Goal: Task Accomplishment & Management: Complete application form

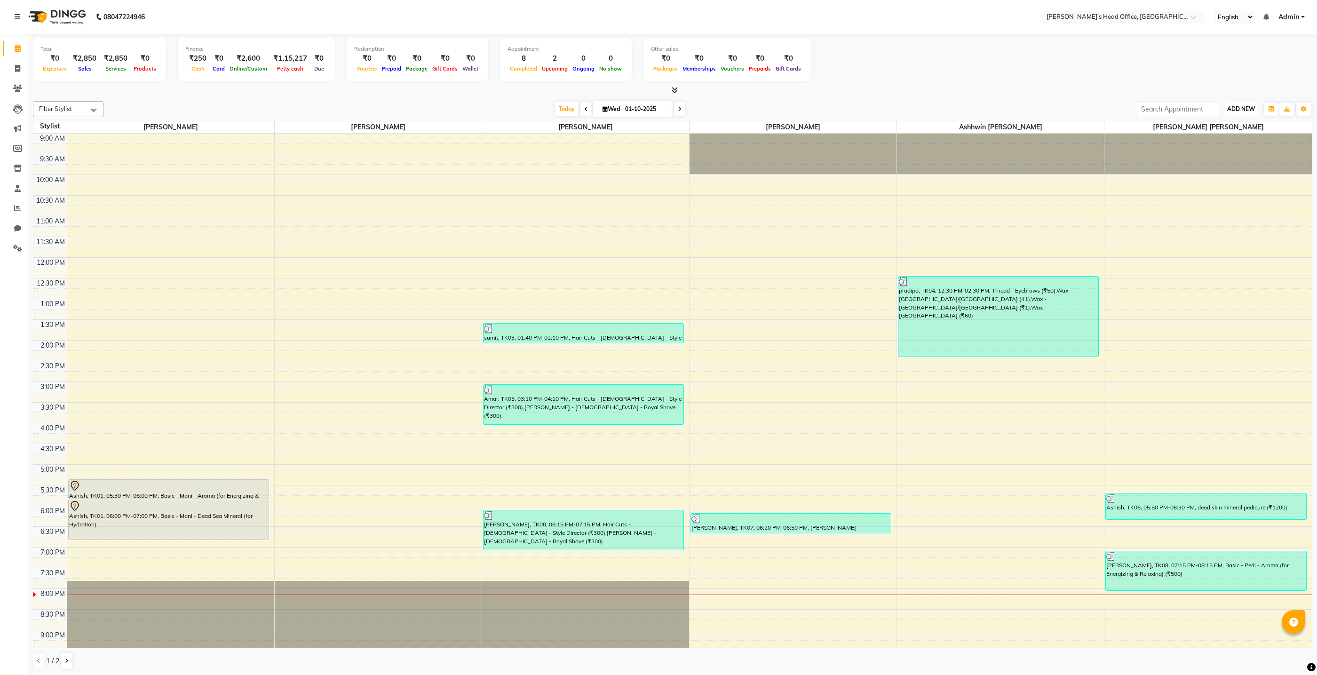
click at [1229, 108] on span "ADD NEW" at bounding box center [1241, 108] width 28 height 7
click at [1218, 142] on link "Add Invoice" at bounding box center [1219, 139] width 74 height 12
select select "service"
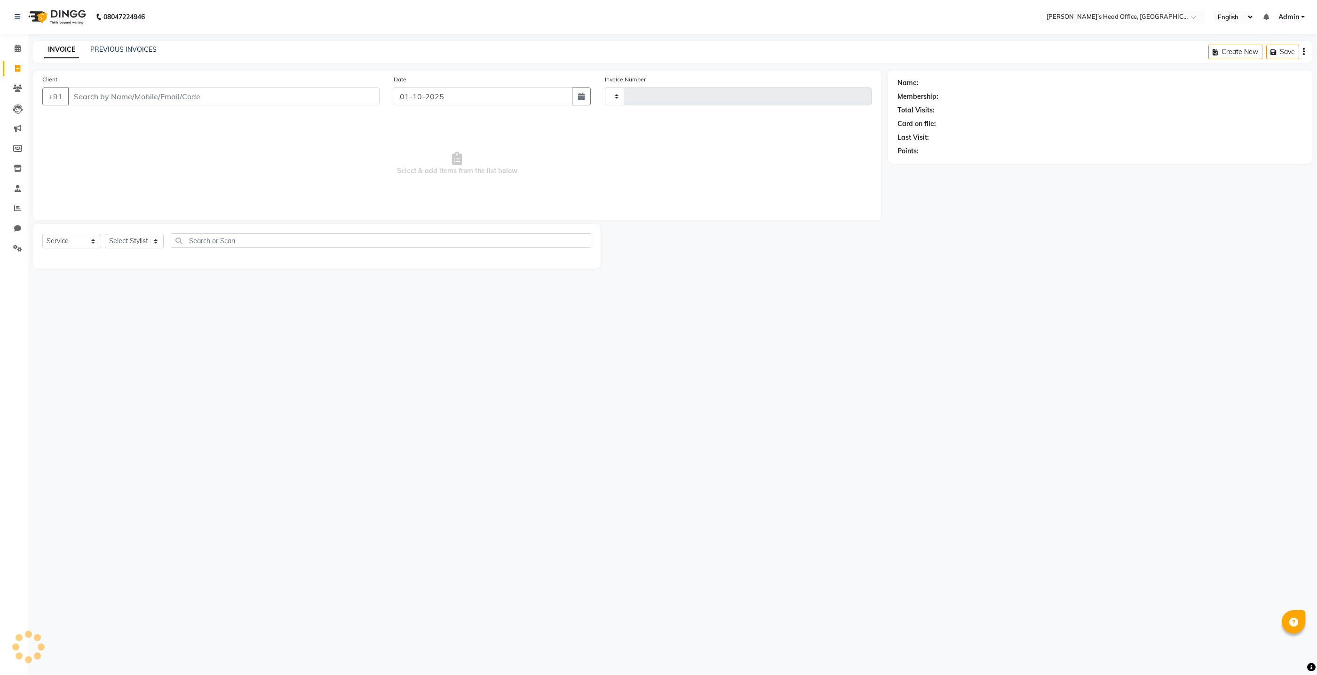
type input "1073"
select select "7682"
click at [266, 102] on input "Client" at bounding box center [224, 96] width 312 height 18
drag, startPoint x: 156, startPoint y: 208, endPoint x: 145, endPoint y: 228, distance: 22.8
click at [146, 227] on div "Client +91 Date [DATE] Invoice Number V/2025 V/[PHONE_NUMBER] Select & add item…" at bounding box center [457, 170] width 862 height 198
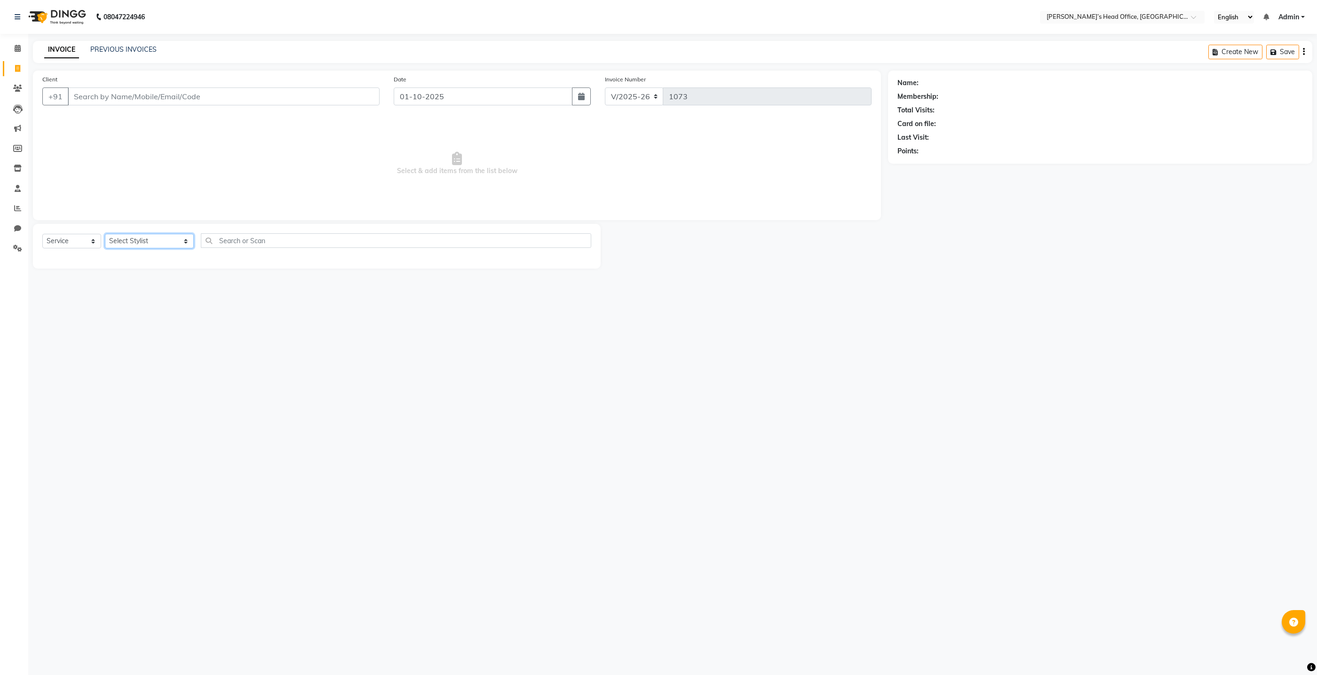
click at [142, 244] on select "Select Stylist ashhwin [PERSON_NAME] [PERSON_NAME] [PERSON_NAME] [PERSON_NAME] …" at bounding box center [149, 241] width 89 height 15
select select "68762"
click at [105, 234] on select "Select Stylist ashhwin [PERSON_NAME] [PERSON_NAME] [PERSON_NAME] [PERSON_NAME] …" at bounding box center [149, 241] width 89 height 15
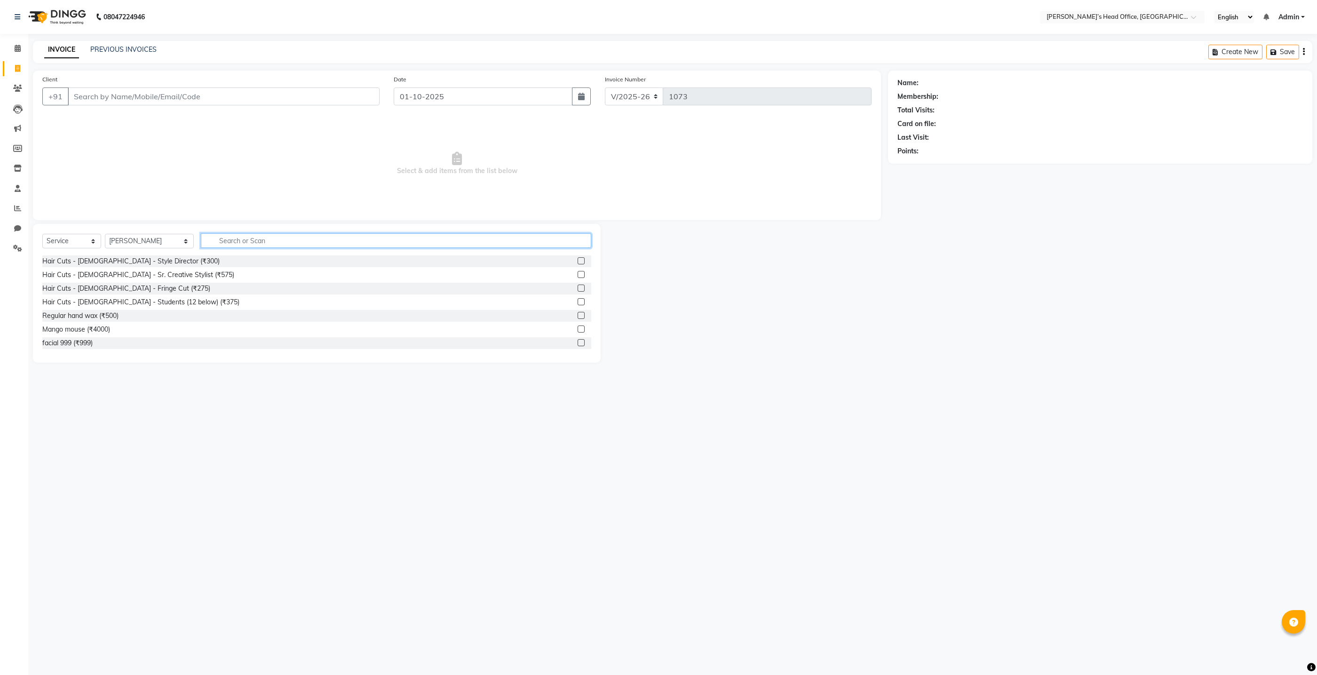
click at [240, 243] on input "text" at bounding box center [396, 240] width 390 height 15
click at [114, 262] on div "Hair Cuts - [DEMOGRAPHIC_DATA] - Style Director (₹300)" at bounding box center [130, 261] width 177 height 10
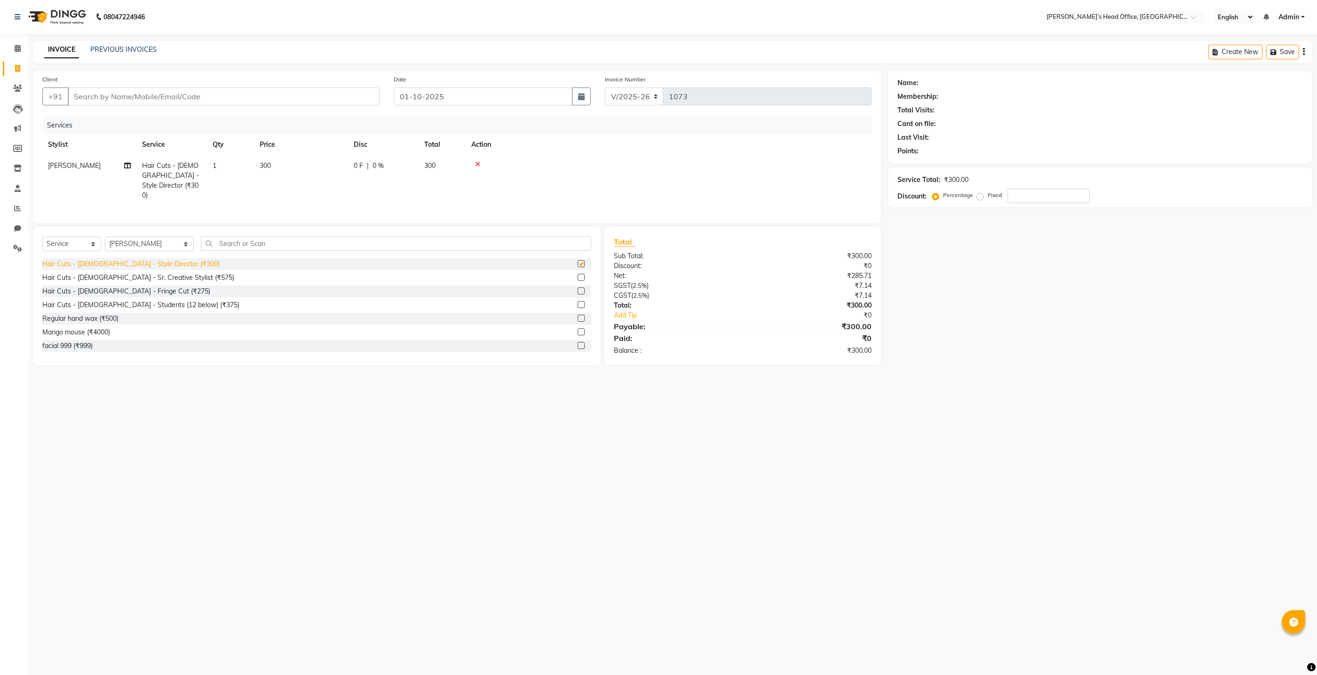
checkbox input "false"
click at [379, 166] on span "0 %" at bounding box center [378, 166] width 11 height 10
select select "68762"
click at [454, 168] on input "0" at bounding box center [453, 168] width 28 height 15
type input "50"
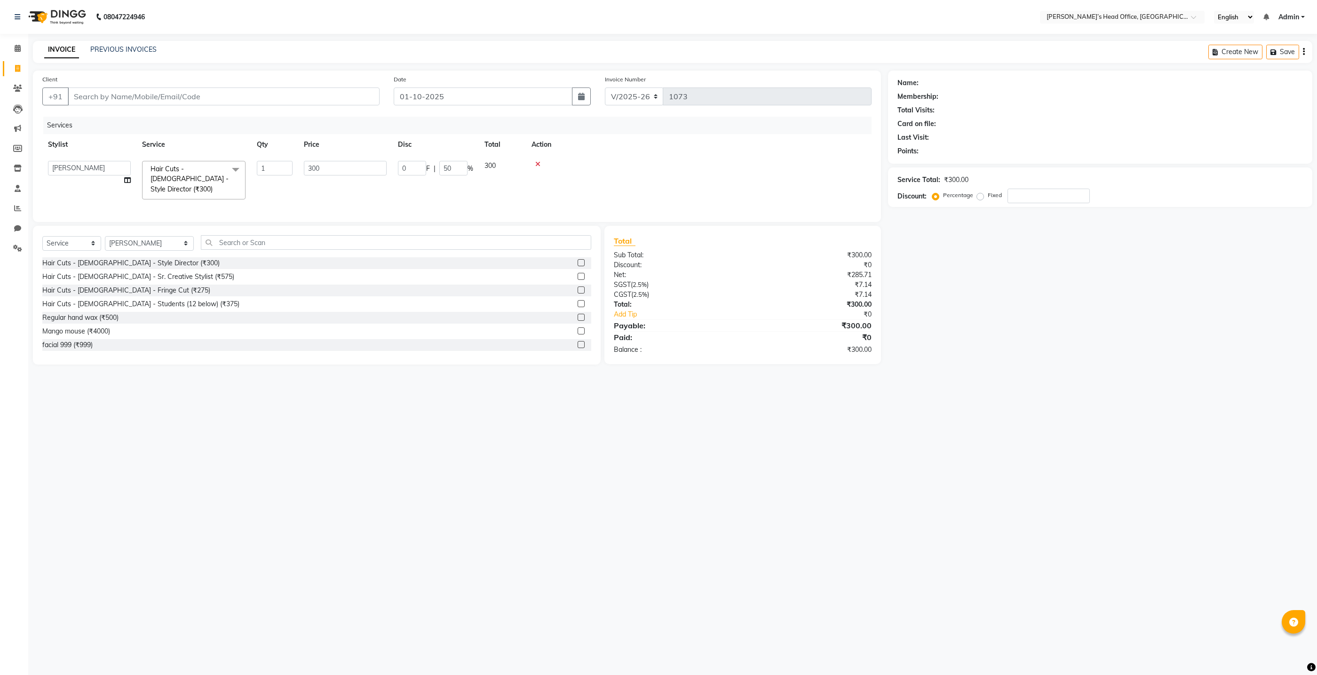
click at [274, 198] on div "Services Stylist Service Qty Price Disc Total Action ashhwin [PERSON_NAME] [PER…" at bounding box center [456, 165] width 829 height 96
click at [258, 236] on div "Select Service Product Membership Package Voucher Prepaid Gift Card Select Styl…" at bounding box center [317, 296] width 568 height 139
click at [250, 242] on input "text" at bounding box center [396, 243] width 390 height 15
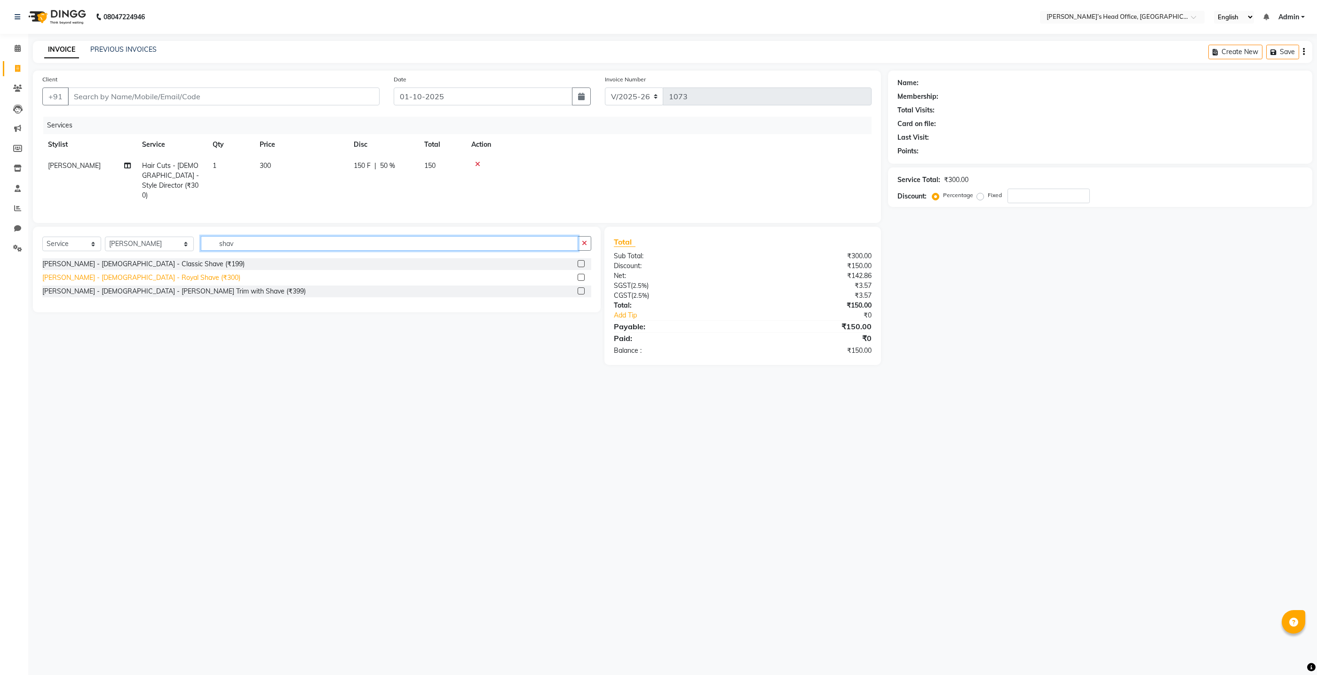
type input "shav"
click at [131, 275] on div "[PERSON_NAME] - [DEMOGRAPHIC_DATA] - Royal Shave (₹300)" at bounding box center [141, 278] width 198 height 10
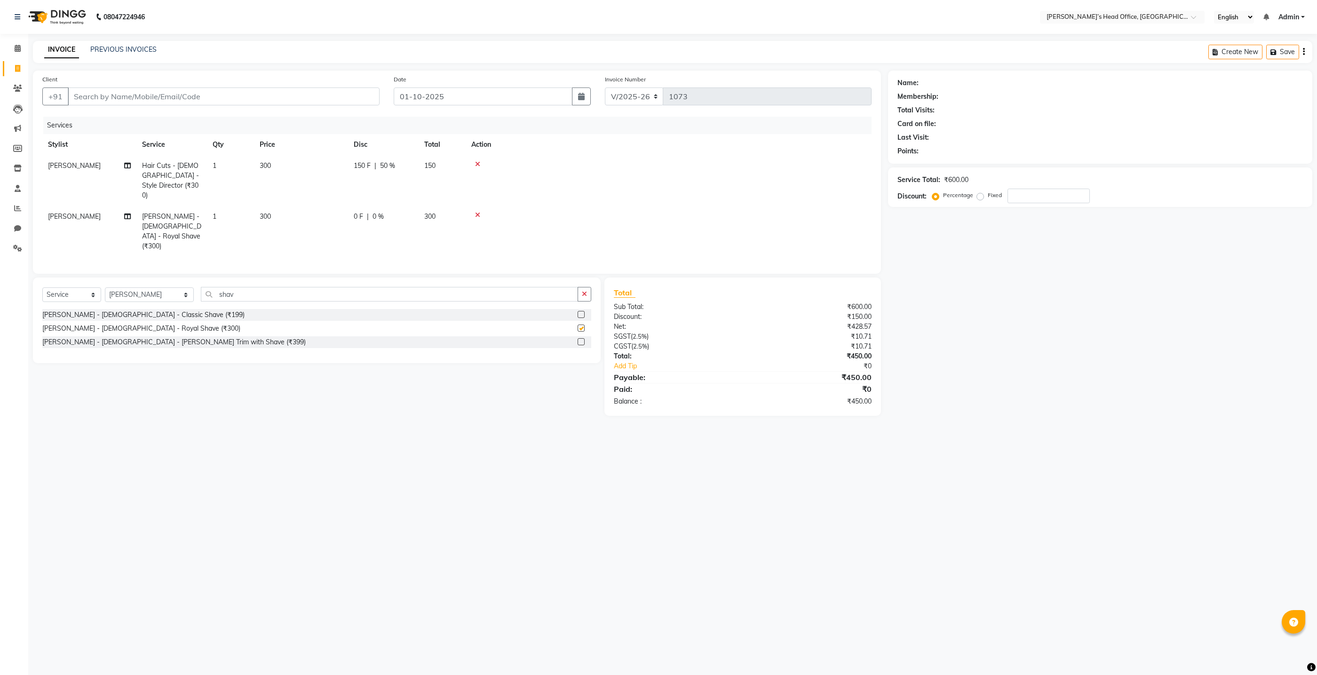
checkbox input "false"
click at [377, 212] on span "0 %" at bounding box center [378, 217] width 11 height 10
select select "68762"
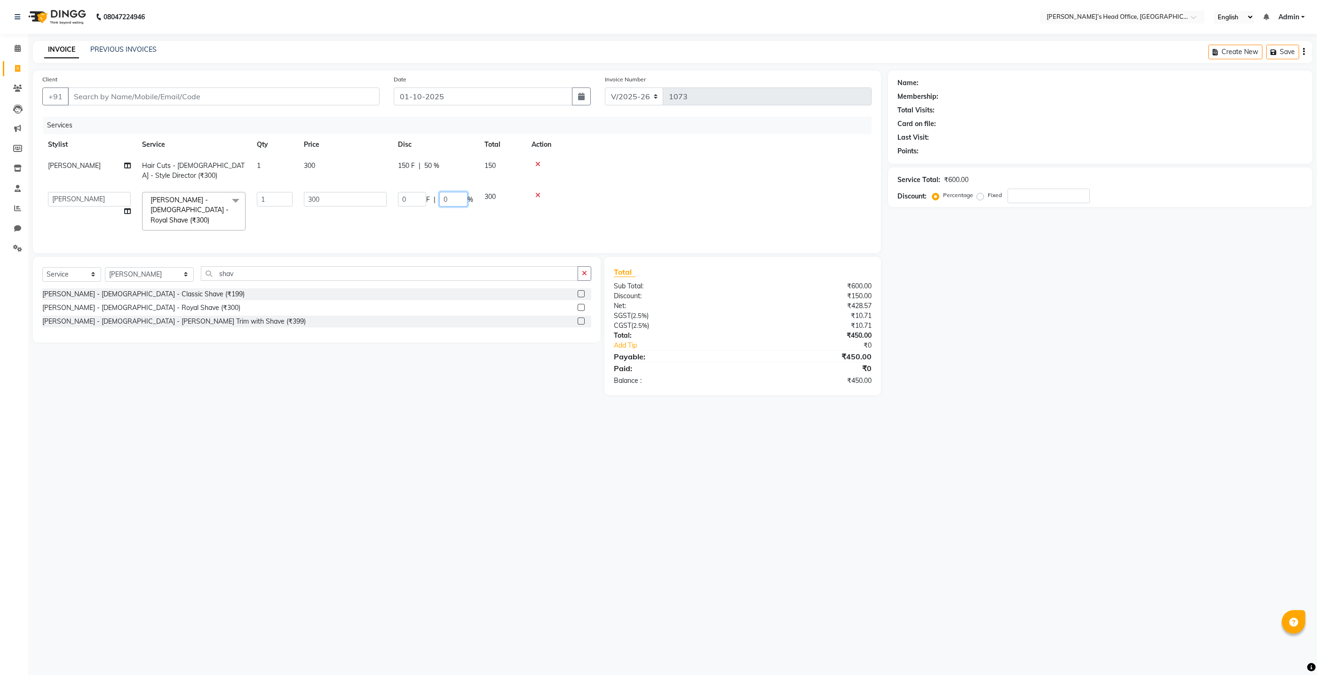
click at [455, 198] on input "0" at bounding box center [453, 199] width 28 height 15
type input "50"
click at [447, 237] on div "Client +91 Date [DATE] Invoice Number V/2025 V/[PHONE_NUMBER] Services Stylist …" at bounding box center [457, 162] width 848 height 182
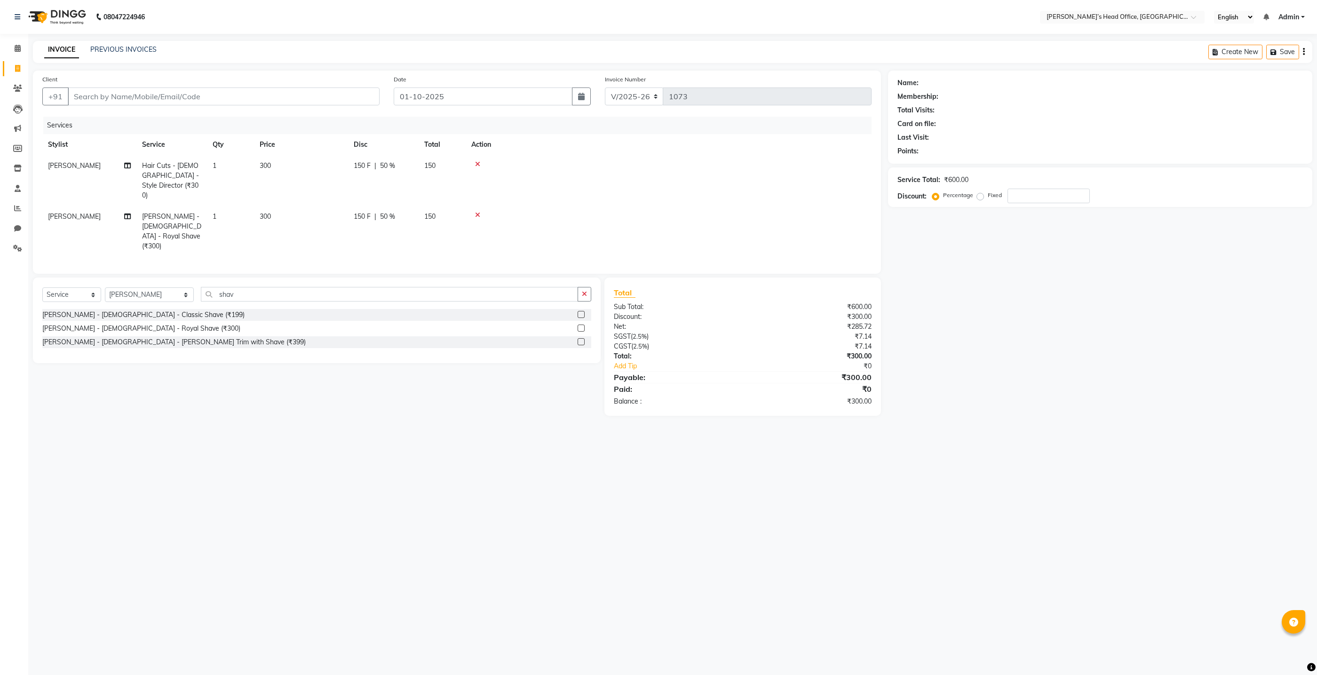
click at [541, 212] on div at bounding box center [668, 215] width 395 height 7
click at [586, 291] on icon "button" at bounding box center [584, 294] width 5 height 7
click at [275, 442] on div "08047224946 Select Location × [PERSON_NAME]’s Head Office, Virar West English E…" at bounding box center [658, 337] width 1317 height 675
click at [480, 430] on div "08047224946 Select Location × [PERSON_NAME]’s Head Office, Virar West English E…" at bounding box center [658, 337] width 1317 height 675
click at [175, 287] on select "Select Stylist ashhwin [PERSON_NAME] [PERSON_NAME] [PERSON_NAME] [PERSON_NAME] …" at bounding box center [149, 294] width 89 height 15
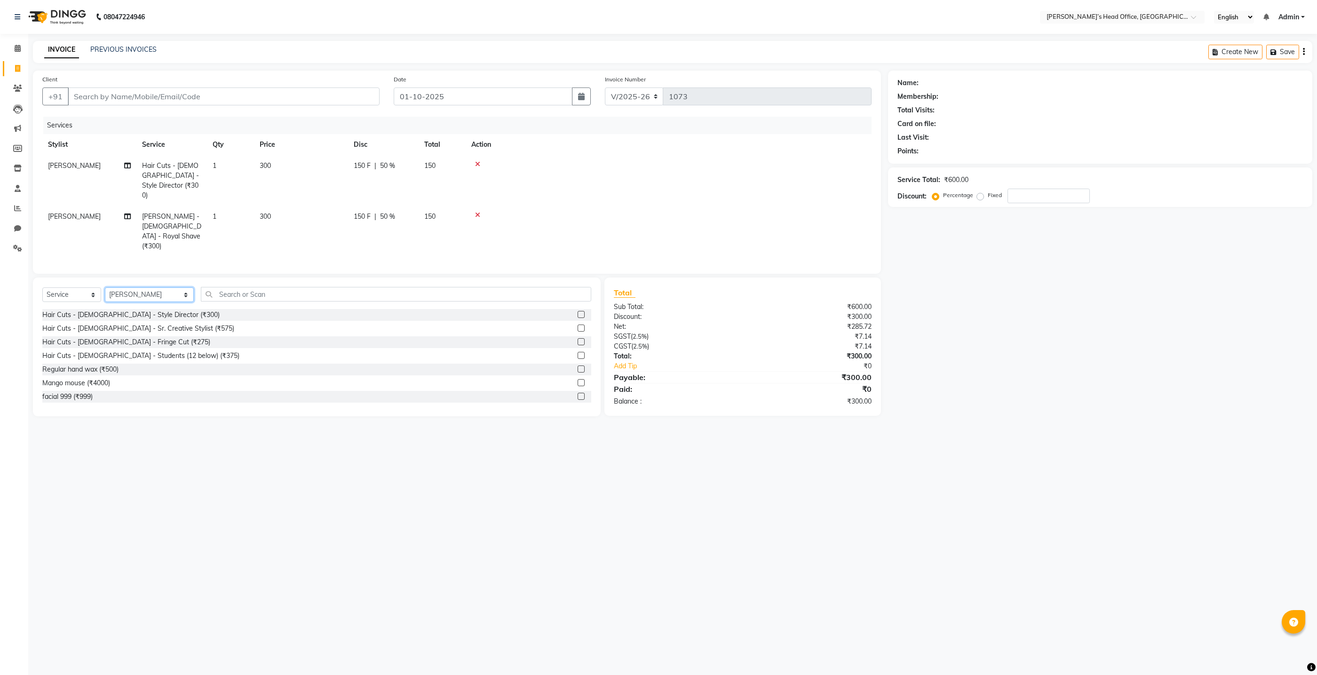
select select
click at [105, 287] on select "Select Stylist ashhwin [PERSON_NAME] [PERSON_NAME] [PERSON_NAME] [PERSON_NAME] …" at bounding box center [149, 294] width 89 height 15
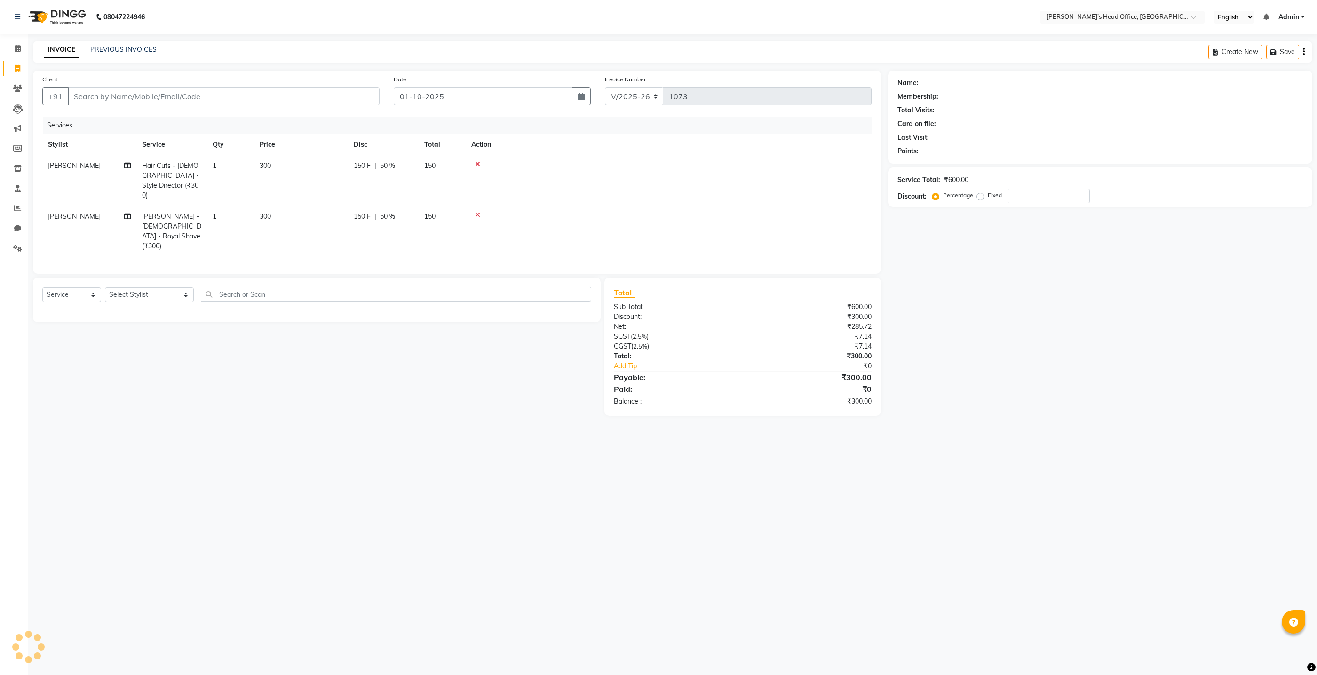
click at [393, 374] on div "Select Service Product Membership Package Voucher Prepaid Gift Card Select Styl…" at bounding box center [313, 347] width 575 height 138
click at [315, 96] on input "Client" at bounding box center [224, 96] width 312 height 18
click at [151, 101] on input "Client" at bounding box center [224, 96] width 312 height 18
click at [11, 20] on div "08047224946" at bounding box center [80, 17] width 144 height 26
drag, startPoint x: 224, startPoint y: 95, endPoint x: 219, endPoint y: 94, distance: 5.8
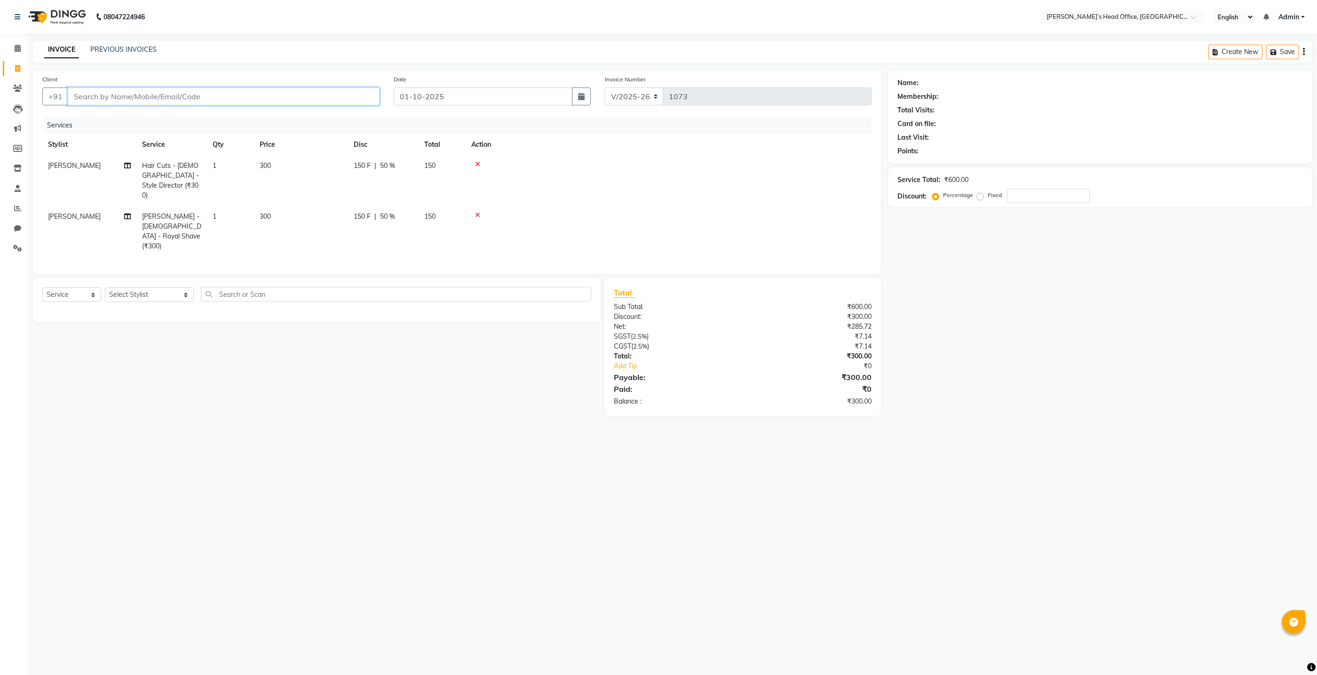
click at [224, 95] on input "Client" at bounding box center [224, 96] width 312 height 18
type input "9"
type input "0"
click at [138, 116] on ngb-highlight "9265 734515" at bounding box center [140, 117] width 49 height 9
type input "9265734515"
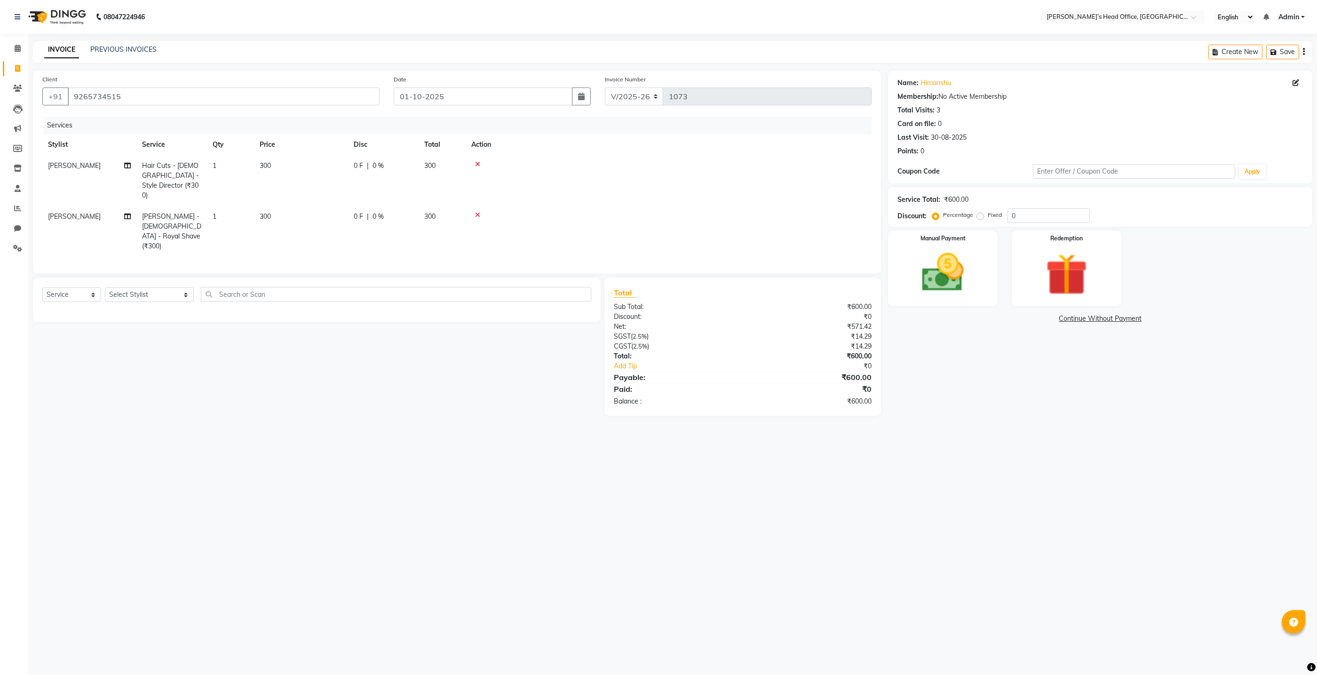
click at [378, 167] on span "0 %" at bounding box center [378, 166] width 11 height 10
select select "68762"
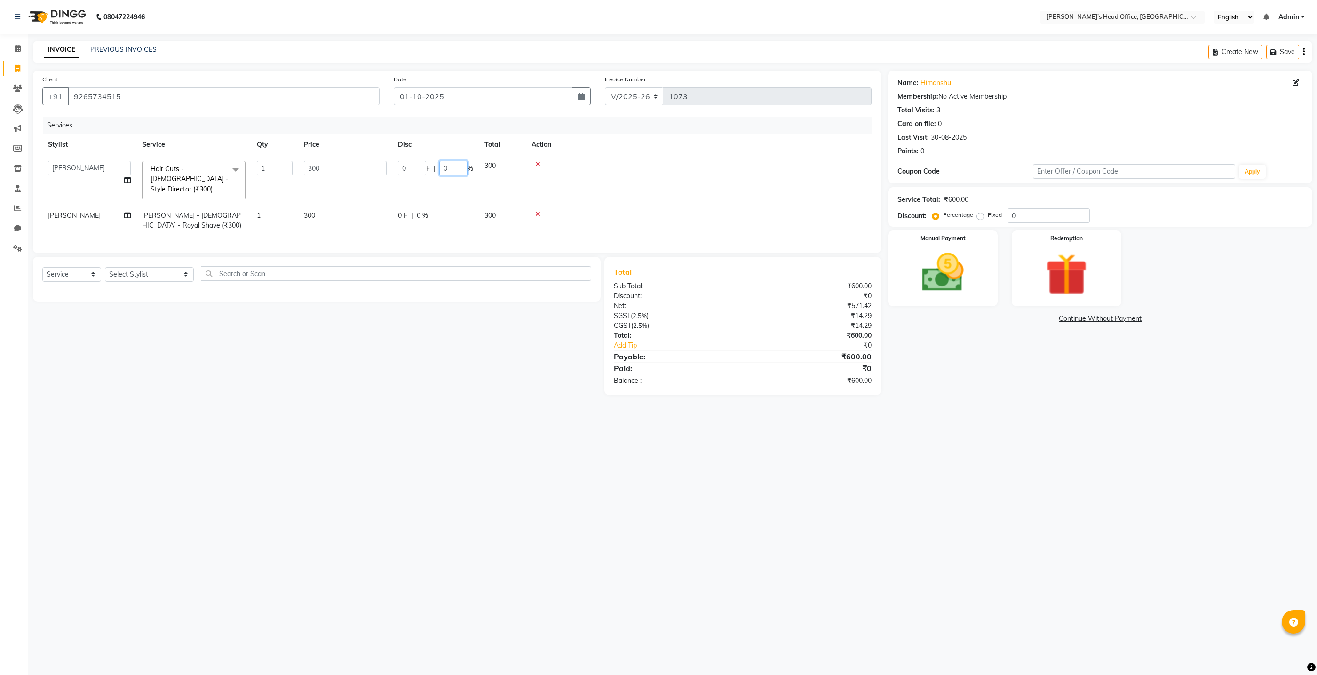
click at [455, 165] on input "0" at bounding box center [453, 168] width 28 height 15
type input "50"
click at [452, 215] on tr "[PERSON_NAME] [PERSON_NAME] - [DEMOGRAPHIC_DATA] - Royal Shave (₹300) 1 300 0 F…" at bounding box center [456, 220] width 829 height 31
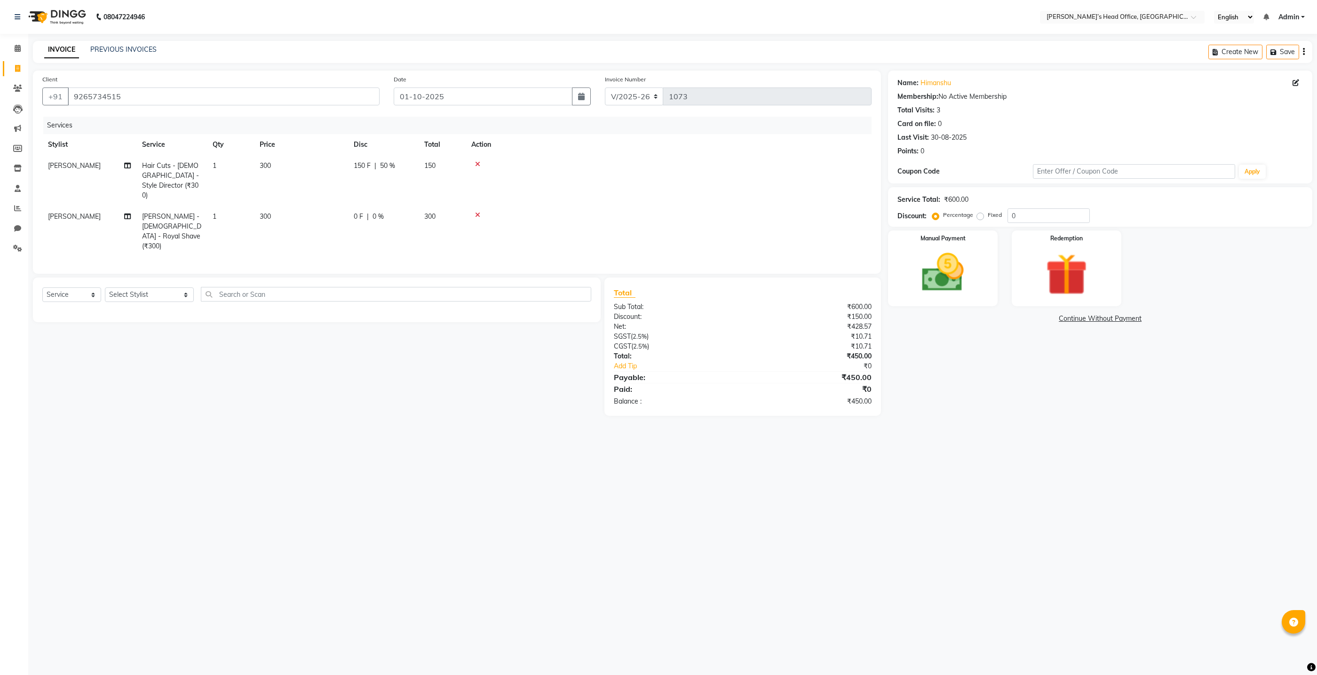
drag, startPoint x: 376, startPoint y: 206, endPoint x: 382, endPoint y: 207, distance: 6.3
click at [377, 212] on span "0 %" at bounding box center [378, 217] width 11 height 10
select select "68762"
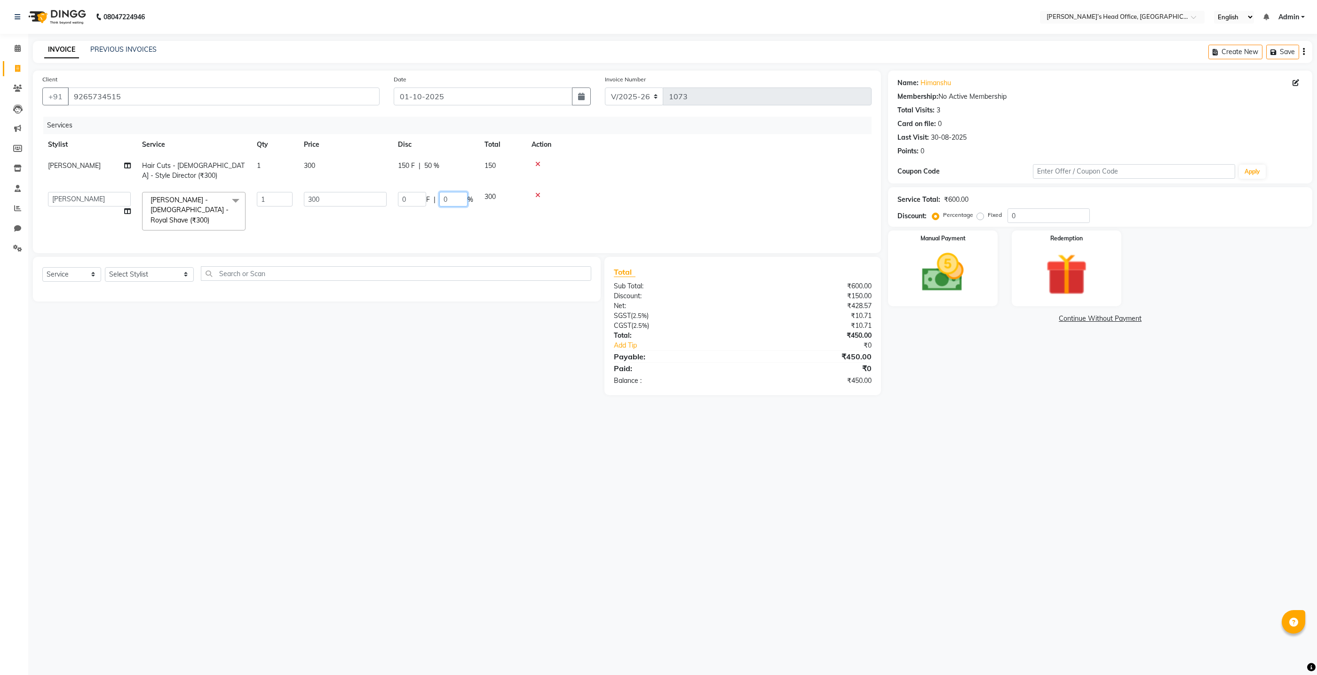
click at [457, 201] on input "0" at bounding box center [453, 199] width 28 height 15
type input "50"
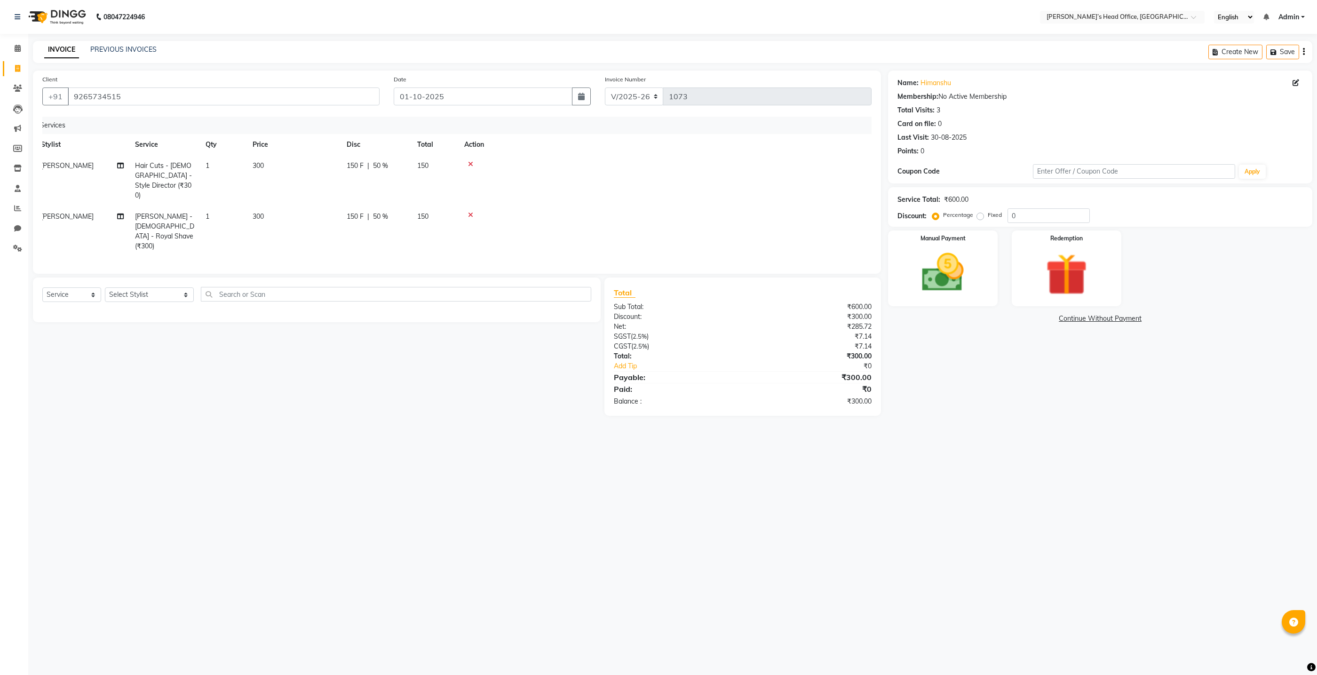
click at [647, 228] on div "Services Stylist Service Qty Price Disc Total Action [PERSON_NAME] Hair Cuts - …" at bounding box center [456, 191] width 829 height 148
click at [938, 260] on img at bounding box center [943, 272] width 71 height 50
click at [1075, 318] on span "GPay" at bounding box center [1072, 319] width 19 height 11
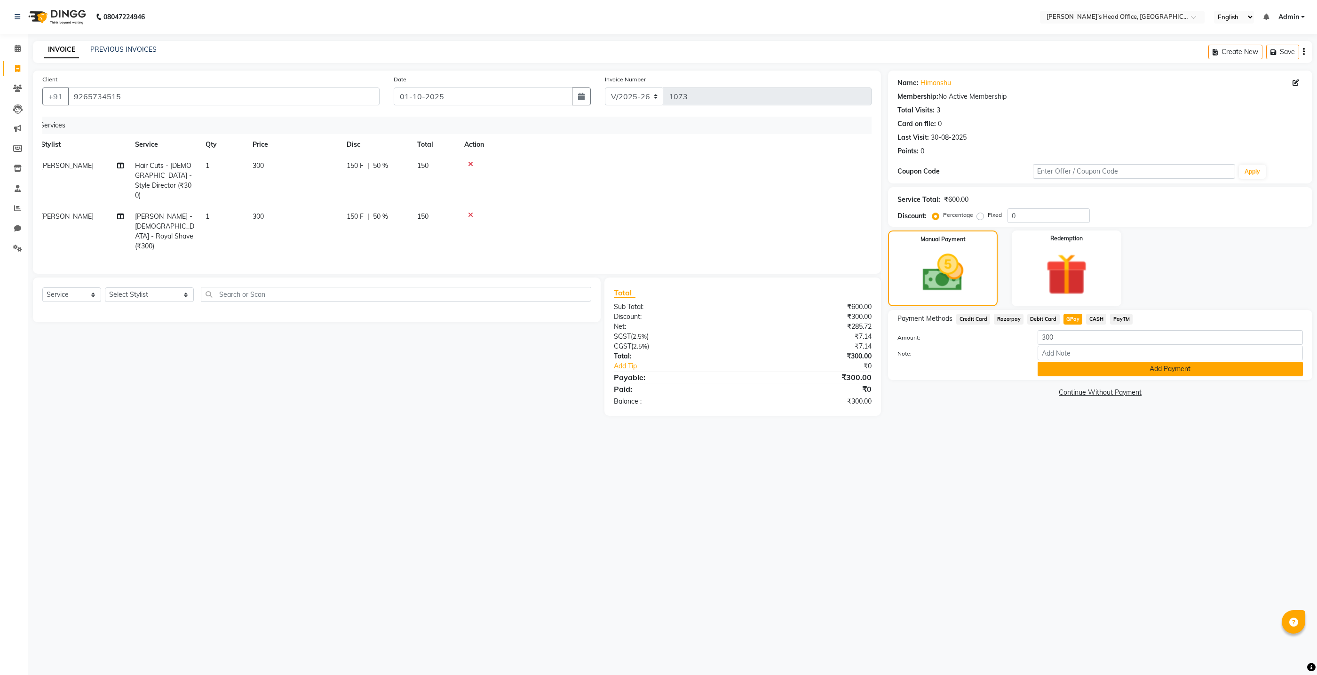
click at [1085, 371] on button "Add Payment" at bounding box center [1170, 369] width 265 height 15
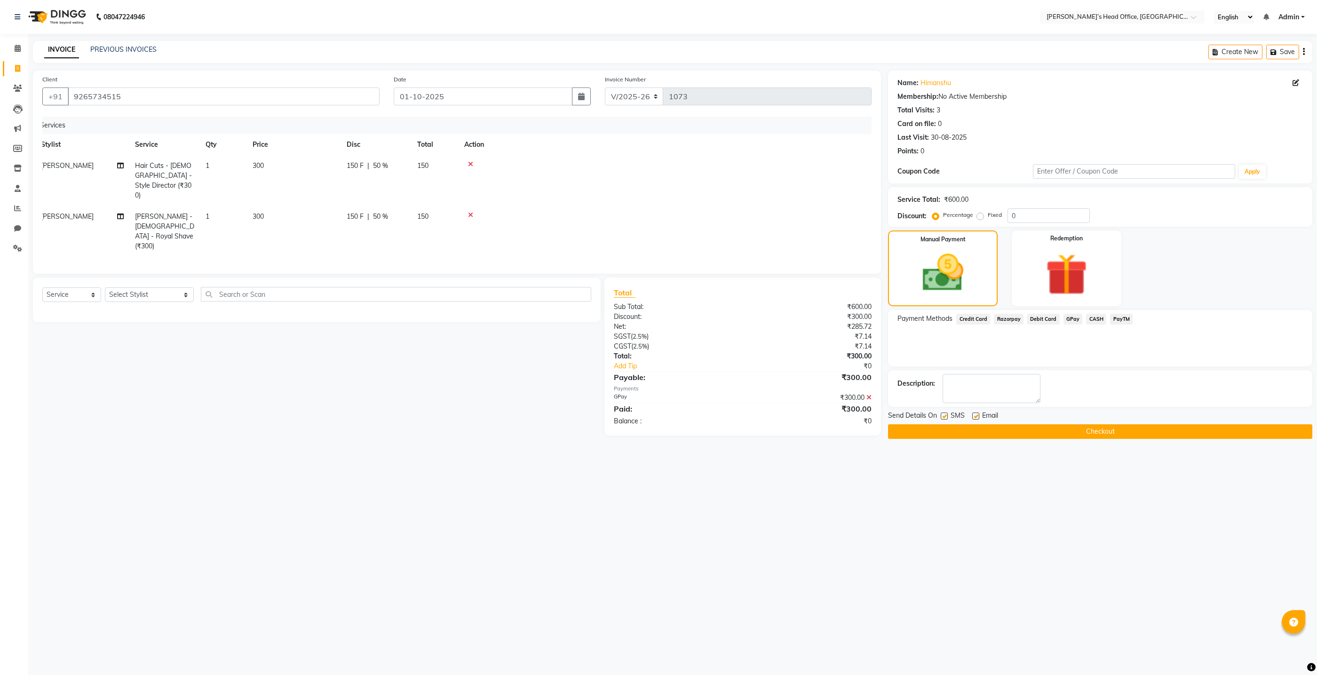
click at [1044, 431] on button "Checkout" at bounding box center [1100, 431] width 424 height 15
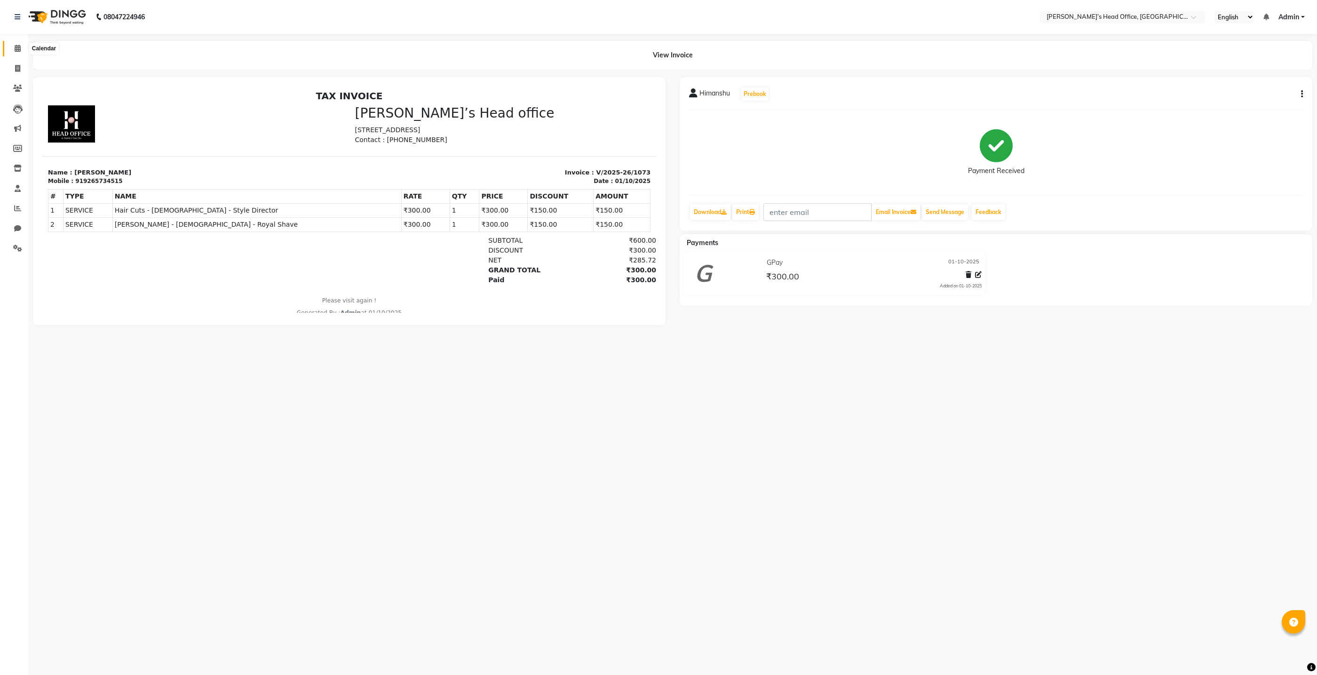
click at [17, 47] on icon at bounding box center [18, 48] width 6 height 7
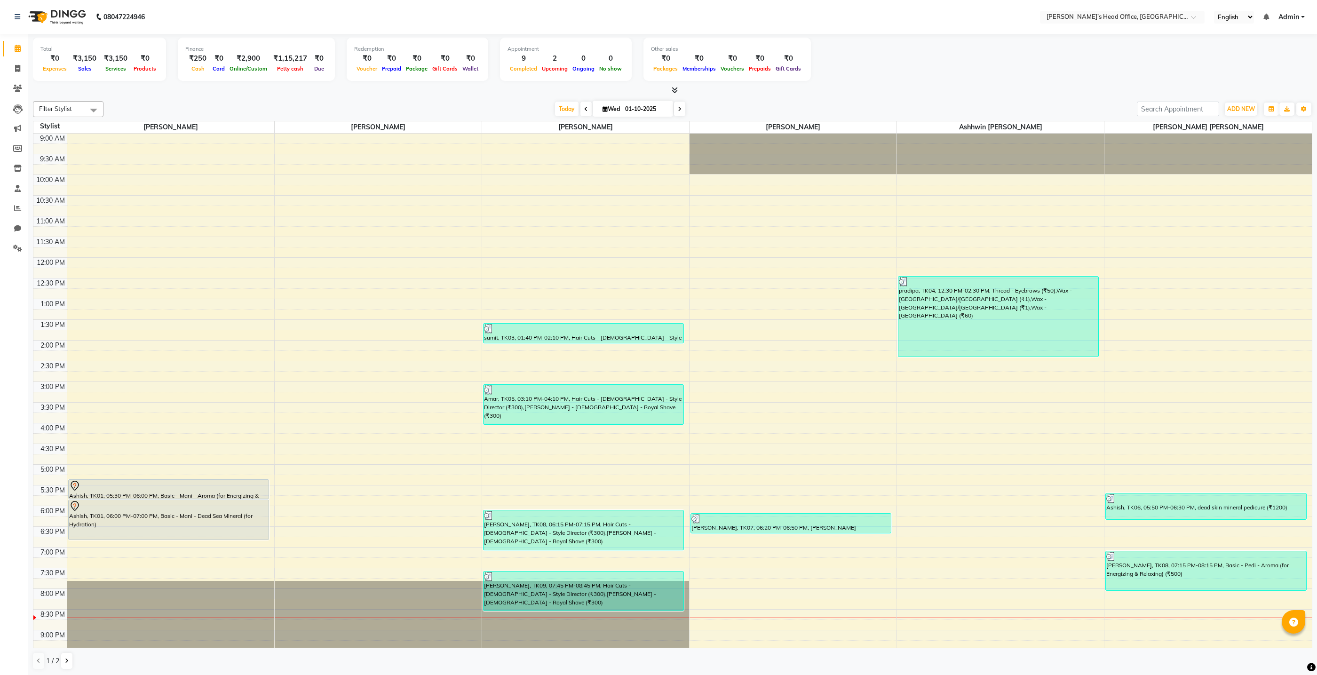
click at [297, 49] on div "Finance" at bounding box center [256, 49] width 142 height 8
click at [1236, 112] on button "ADD NEW Toggle Dropdown" at bounding box center [1241, 109] width 32 height 13
click at [1220, 138] on link "Add Invoice" at bounding box center [1219, 139] width 74 height 12
select select "7682"
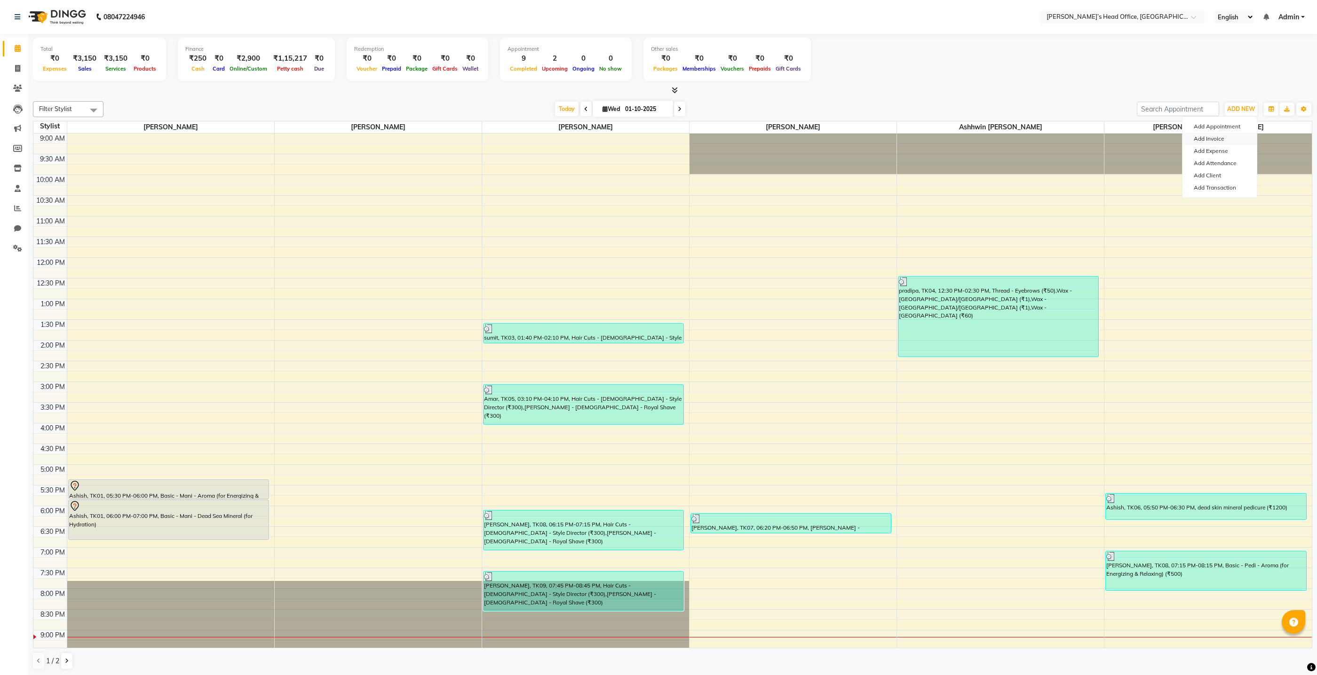
select select "service"
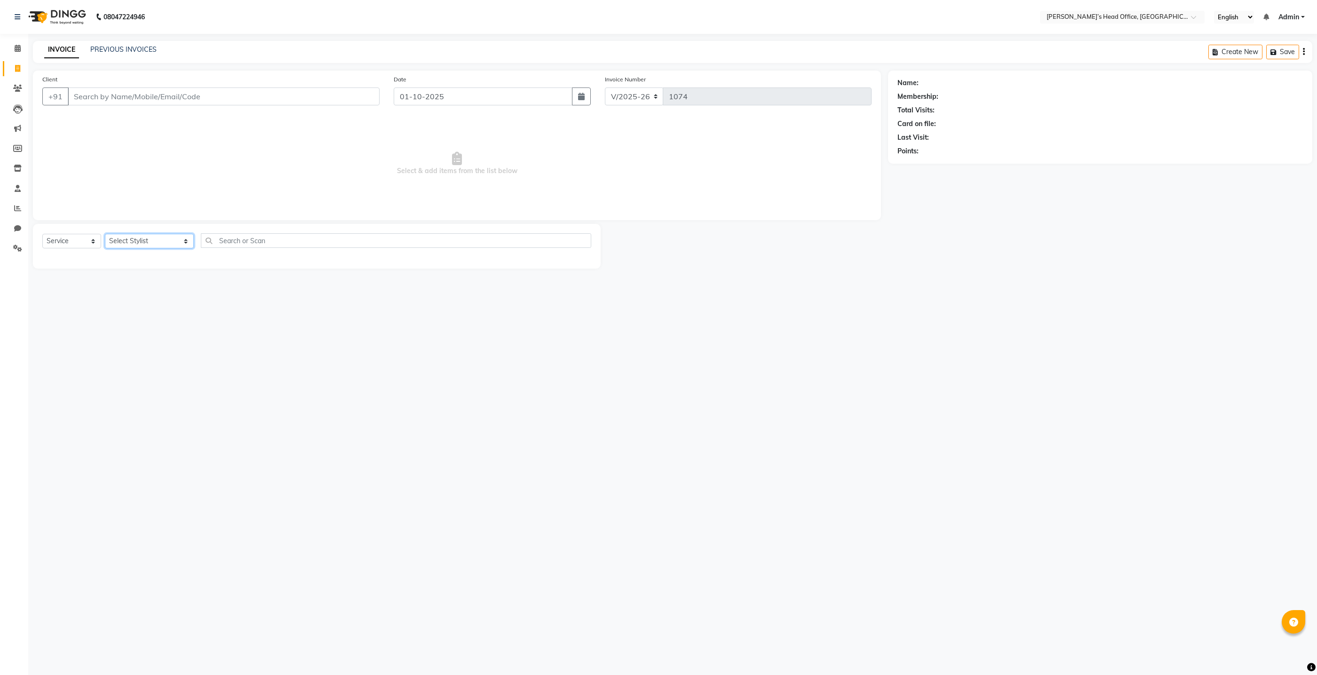
click at [164, 241] on select "Select Stylist ashhwin [PERSON_NAME] [PERSON_NAME] [PERSON_NAME] [PERSON_NAME] …" at bounding box center [149, 241] width 89 height 15
select select "68762"
click at [105, 234] on select "Select Stylist ashhwin [PERSON_NAME] [PERSON_NAME] [PERSON_NAME] [PERSON_NAME] …" at bounding box center [149, 241] width 89 height 15
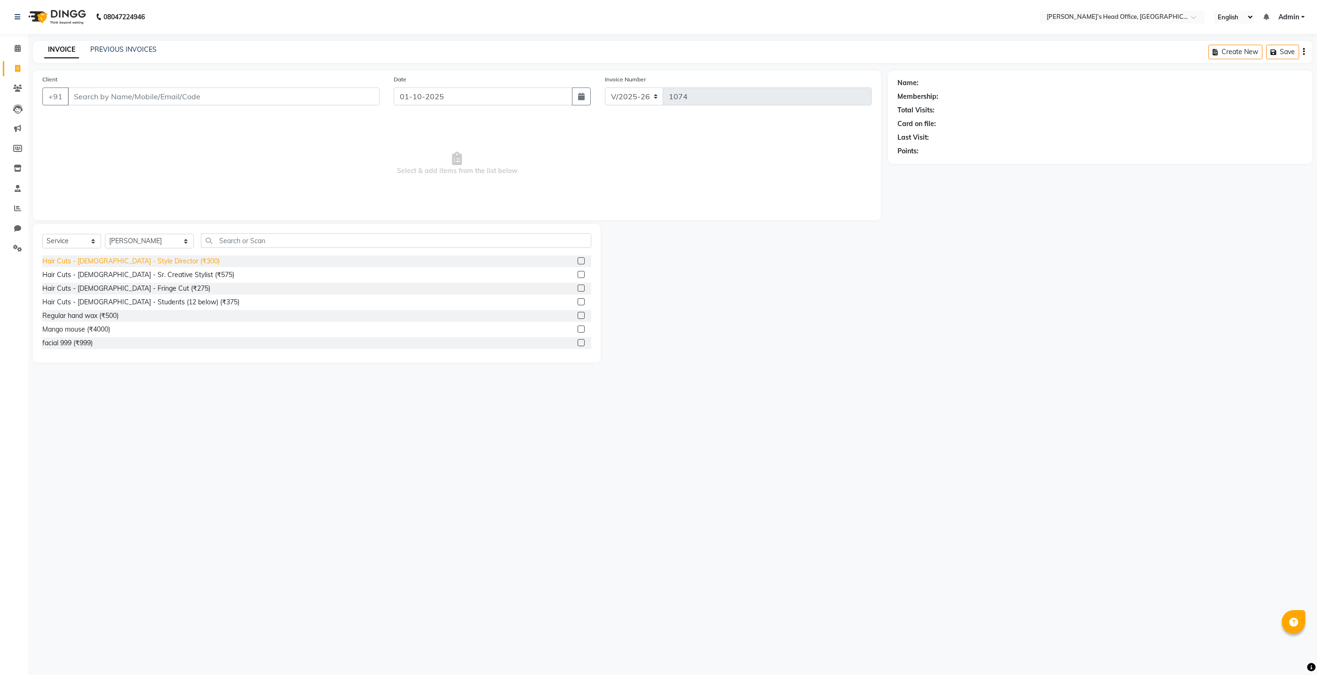
click at [151, 256] on div "Hair Cuts - [DEMOGRAPHIC_DATA] - Style Director (₹300)" at bounding box center [130, 261] width 177 height 10
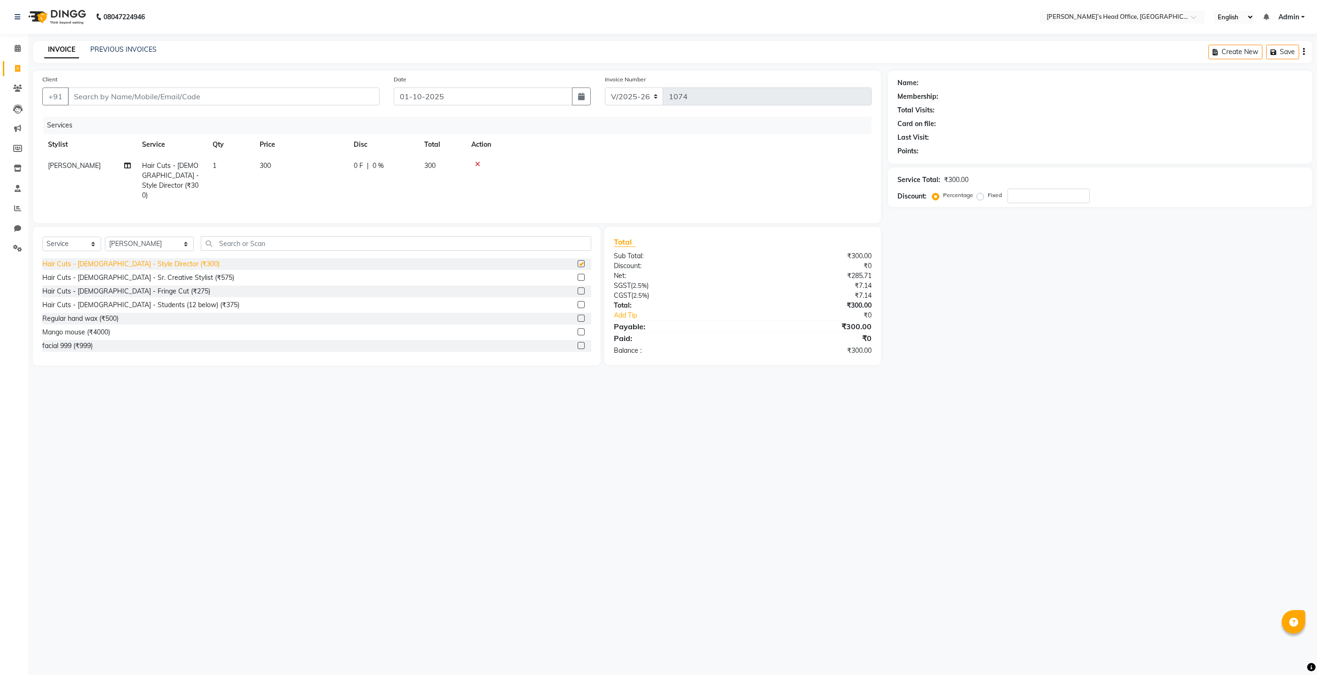
checkbox input "false"
click at [227, 245] on input "text" at bounding box center [396, 243] width 390 height 15
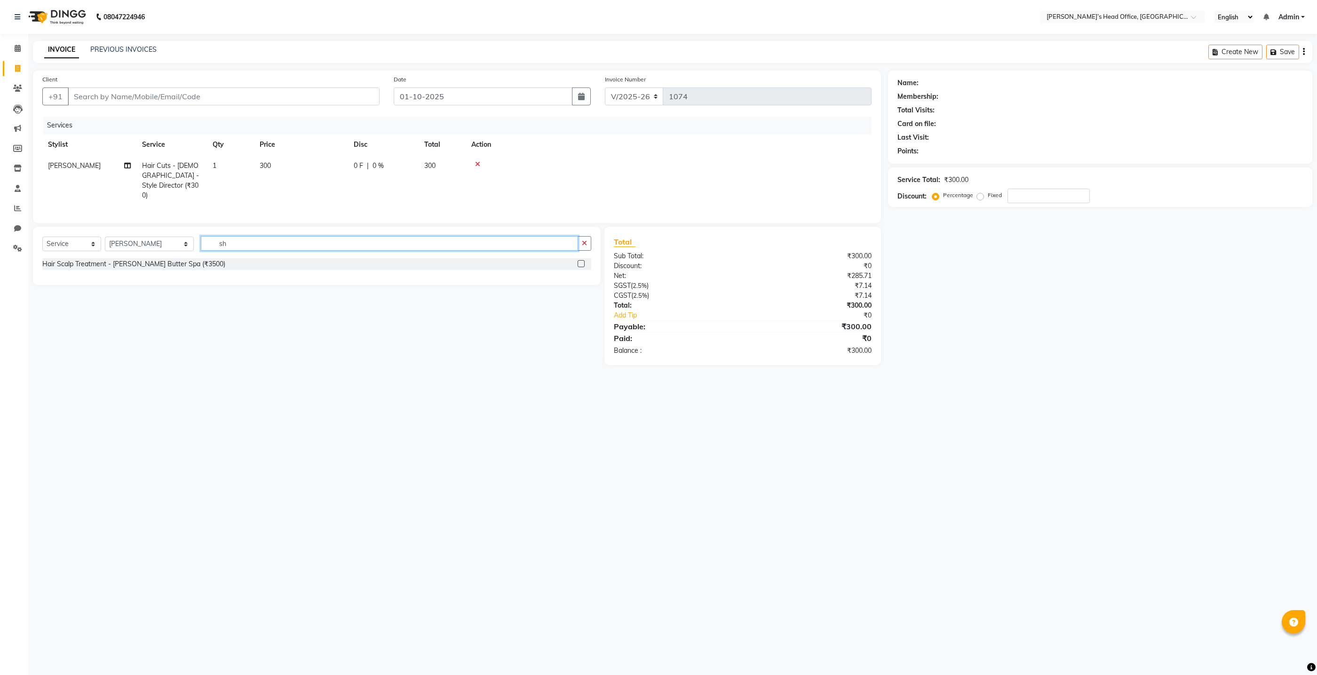
type input "s"
type input "sha"
click at [66, 278] on div "[PERSON_NAME] - [DEMOGRAPHIC_DATA] - Royal Shave (₹300)" at bounding box center [141, 278] width 198 height 10
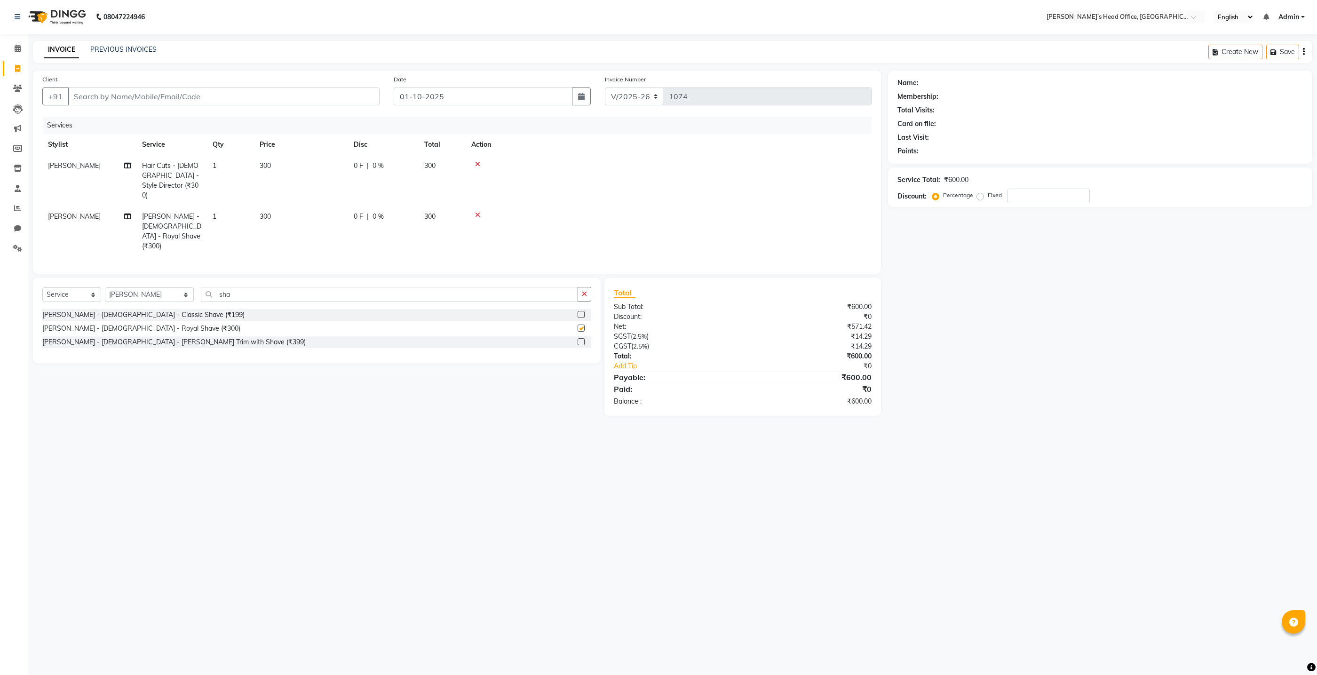
checkbox input "false"
click at [379, 163] on span "0 %" at bounding box center [378, 166] width 11 height 10
select select "68762"
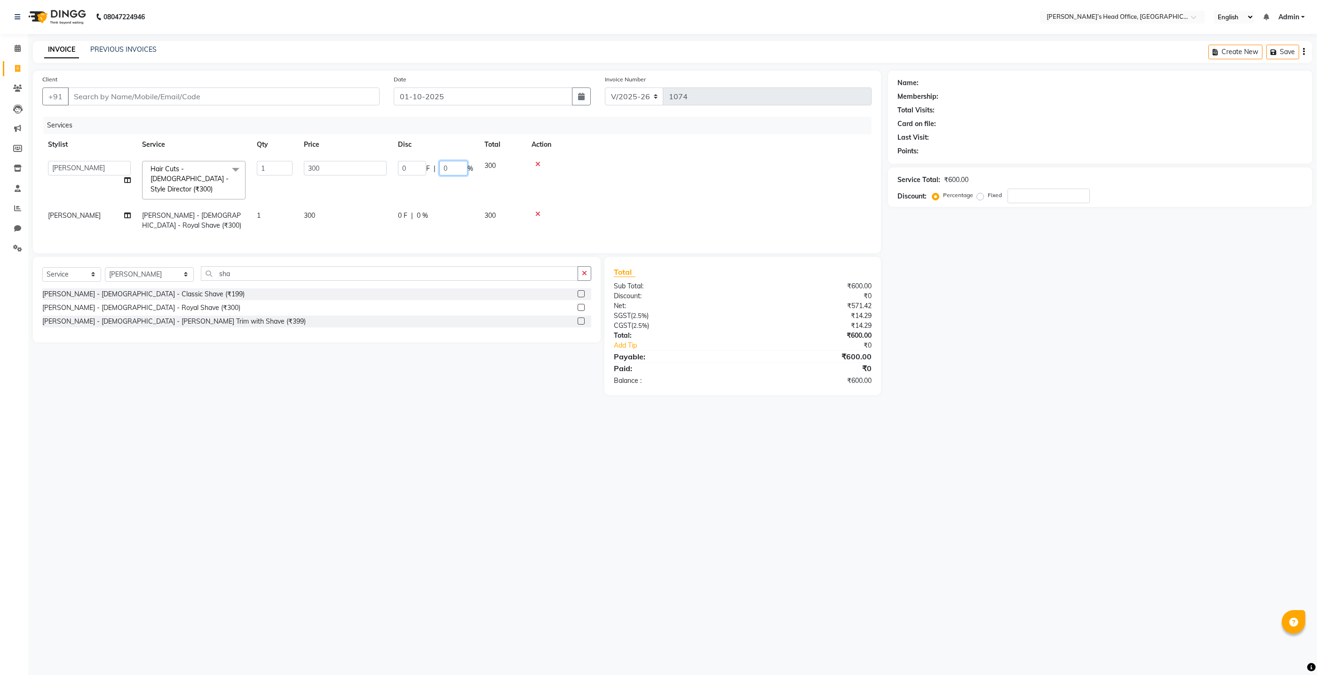
click at [453, 166] on input "0" at bounding box center [453, 168] width 28 height 15
type input "3"
type input "50"
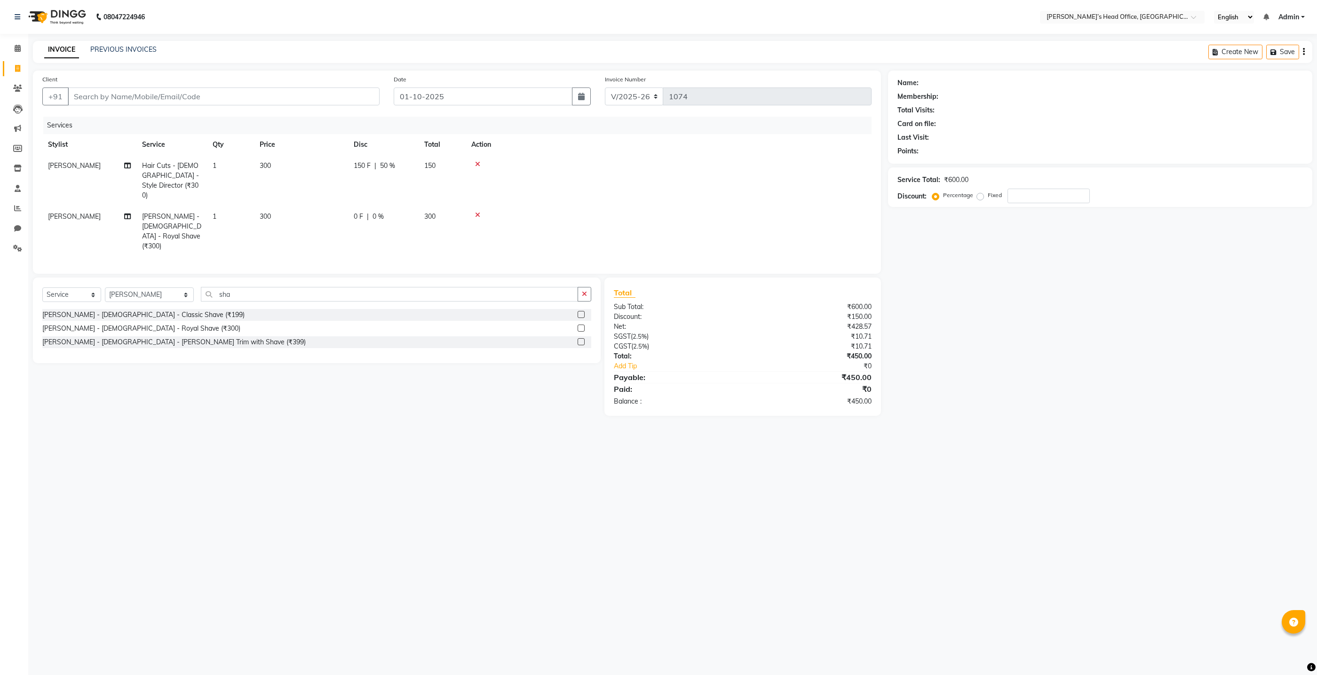
click at [458, 221] on tr "[PERSON_NAME] [PERSON_NAME] - [DEMOGRAPHIC_DATA] - Royal Shave (₹300) 1 300 0 F…" at bounding box center [456, 231] width 829 height 51
click at [381, 212] on span "0 %" at bounding box center [378, 217] width 11 height 10
select select "68762"
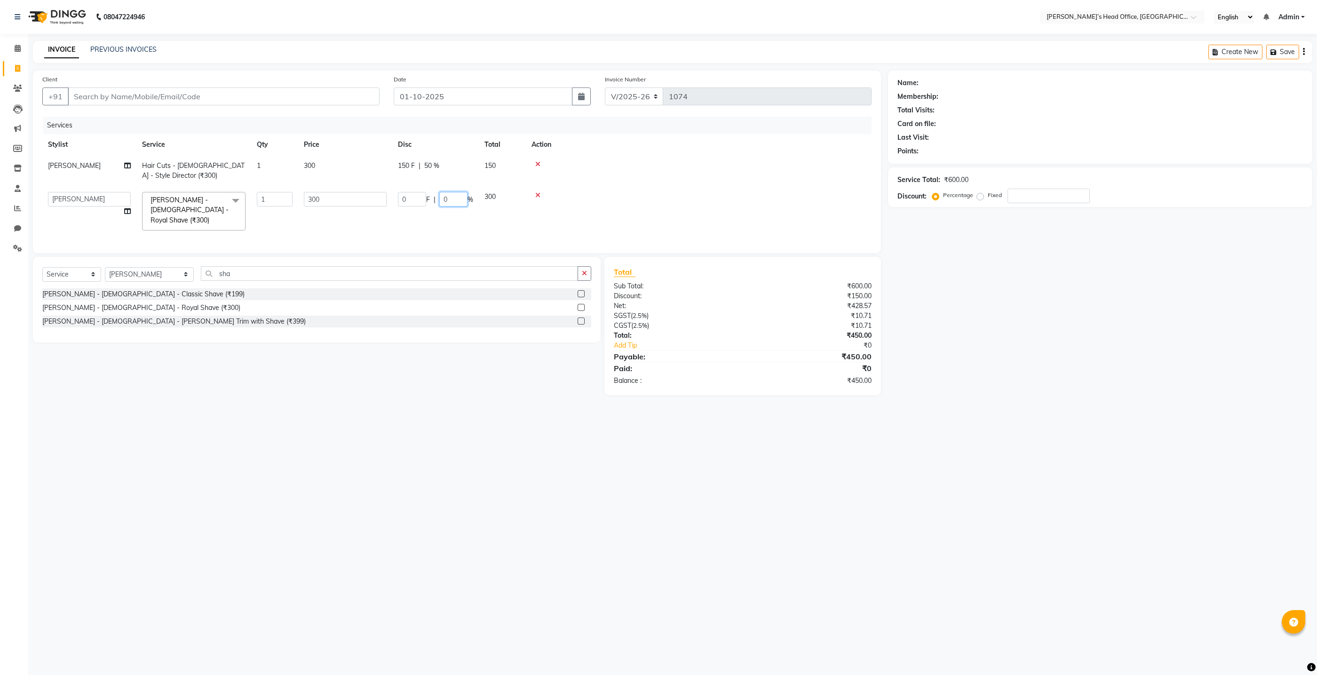
click at [453, 200] on input "0" at bounding box center [453, 199] width 28 height 15
type input "50"
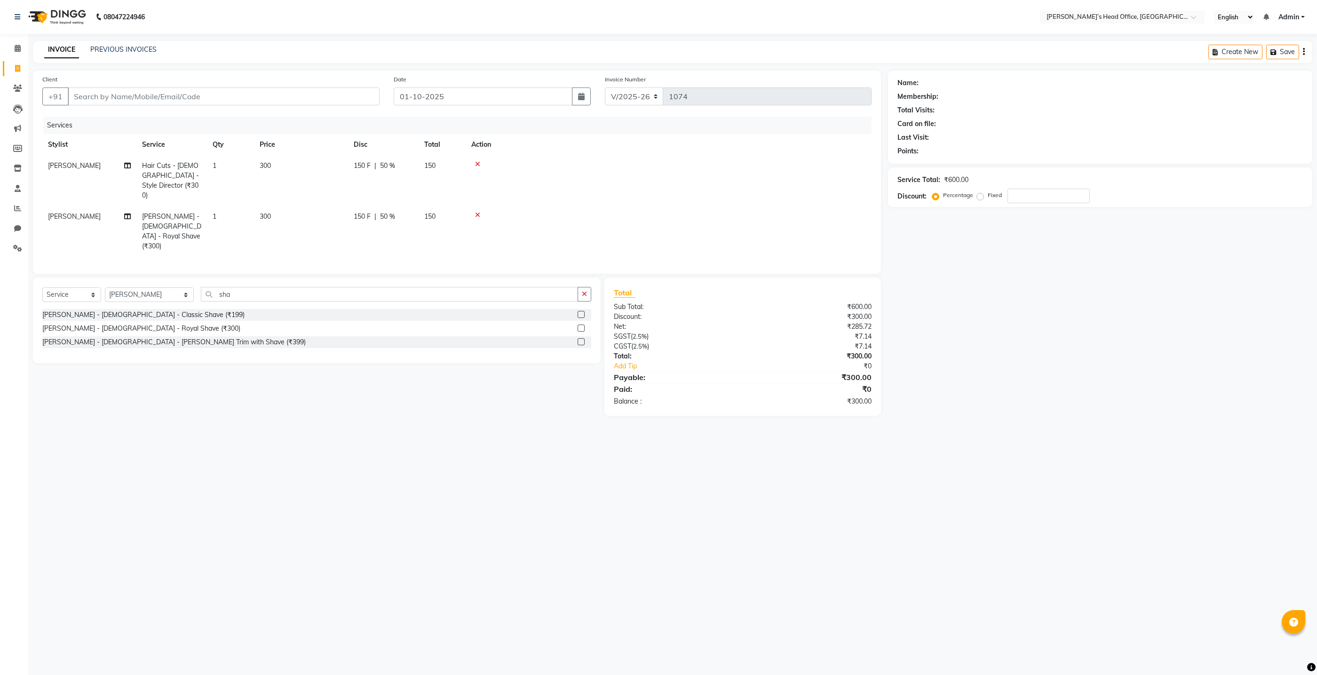
click at [429, 224] on tr "[PERSON_NAME] [PERSON_NAME] - [DEMOGRAPHIC_DATA] - Royal Shave (₹300) 1 300 150…" at bounding box center [456, 231] width 829 height 51
click at [587, 287] on button "button" at bounding box center [585, 294] width 14 height 15
click at [240, 533] on div "08047224946 Select Location × [PERSON_NAME]’s Head Office, Virar West English E…" at bounding box center [658, 337] width 1317 height 675
click at [798, 206] on td at bounding box center [669, 231] width 406 height 51
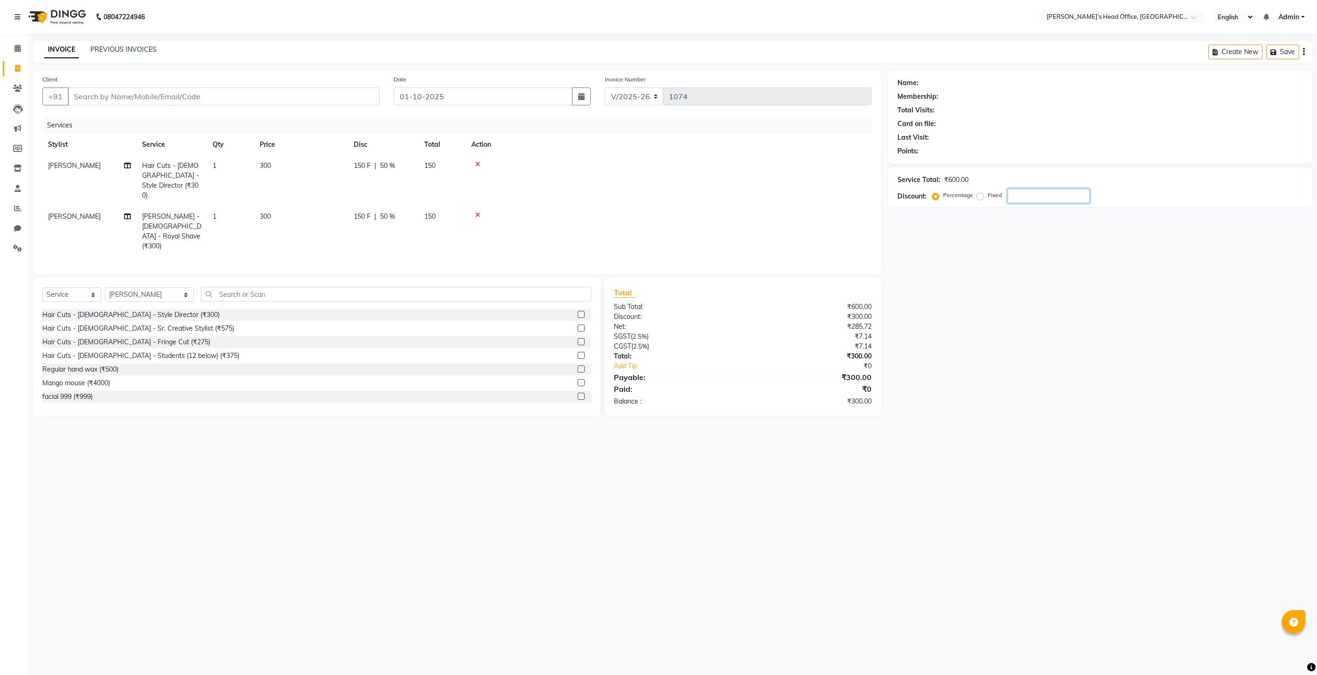
click at [1075, 337] on div "Name: Membership: Total Visits: Card on file: Last Visit: Points: Service Total…" at bounding box center [1103, 244] width 431 height 346
click at [174, 287] on select "Select Stylist ashhwin [PERSON_NAME] [PERSON_NAME] [PERSON_NAME] [PERSON_NAME] …" at bounding box center [149, 294] width 89 height 15
select select
click at [105, 287] on select "Select Stylist ashhwin [PERSON_NAME] [PERSON_NAME] [PERSON_NAME] [PERSON_NAME] …" at bounding box center [149, 294] width 89 height 15
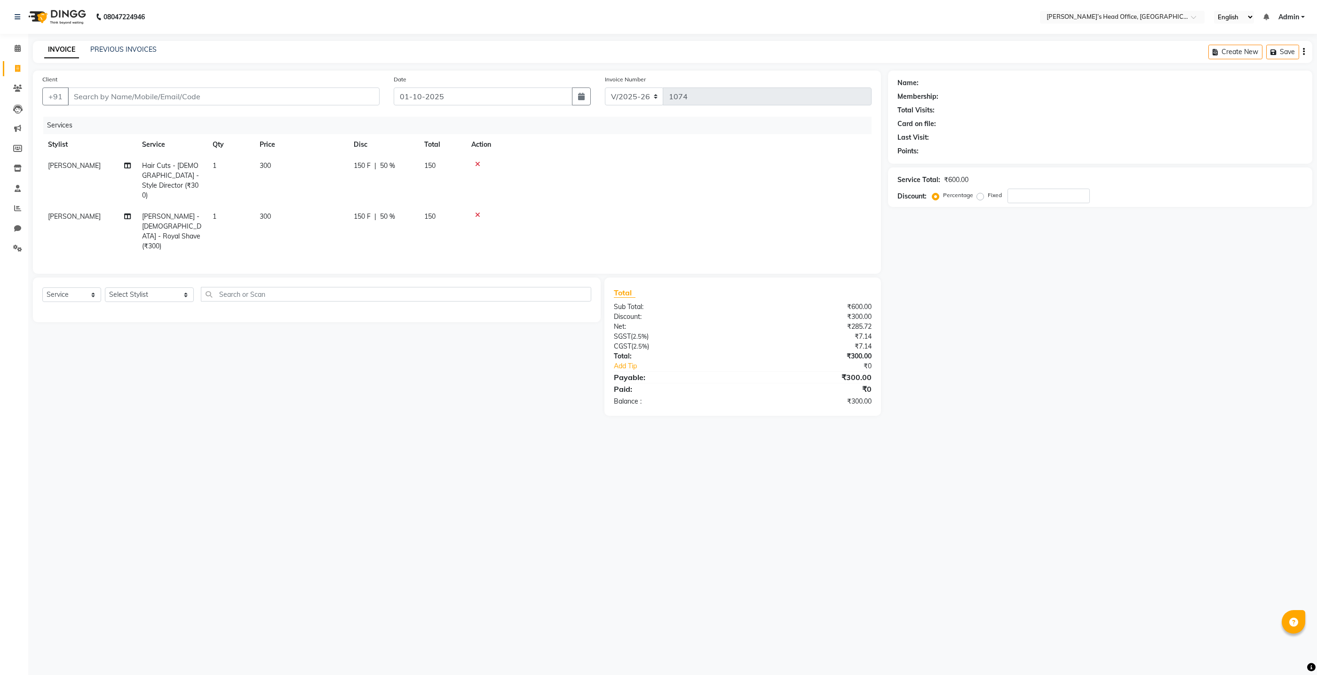
click at [415, 514] on div "08047224946 Select Location × [PERSON_NAME]’s Head Office, Virar West English E…" at bounding box center [658, 337] width 1317 height 675
click at [259, 63] on div "INVOICE PREVIOUS INVOICES Create New Save" at bounding box center [672, 52] width 1279 height 22
click at [258, 68] on main "INVOICE PREVIOUS INVOICES Create New Save Client +91 Date [DATE] Invoice Number…" at bounding box center [672, 235] width 1289 height 389
click at [170, 342] on div "Select Service Product Membership Package Voucher Prepaid Gift Card Select Styl…" at bounding box center [313, 347] width 575 height 138
click at [234, 98] on input "Client" at bounding box center [224, 96] width 312 height 18
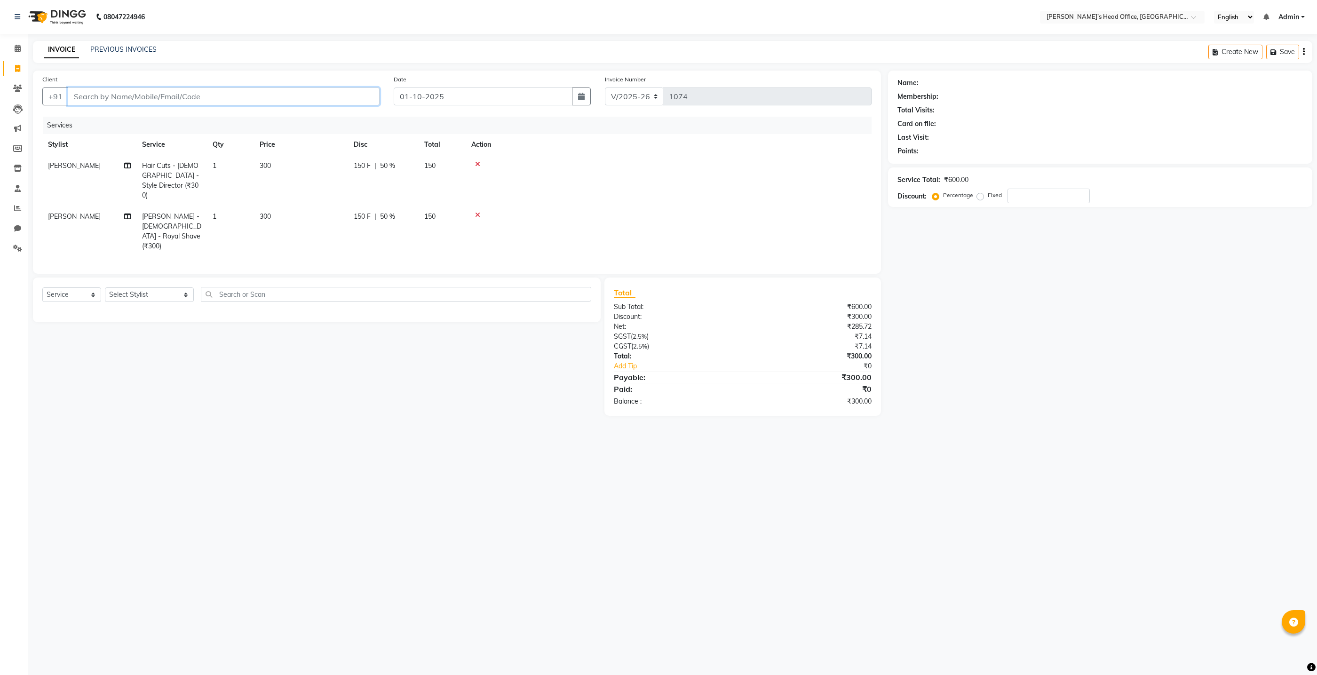
click at [234, 98] on input "Client" at bounding box center [224, 96] width 312 height 18
type input "9"
type input "0"
click at [162, 119] on ngb-highlight "932666 9051" at bounding box center [143, 117] width 49 height 9
type input "9326669051"
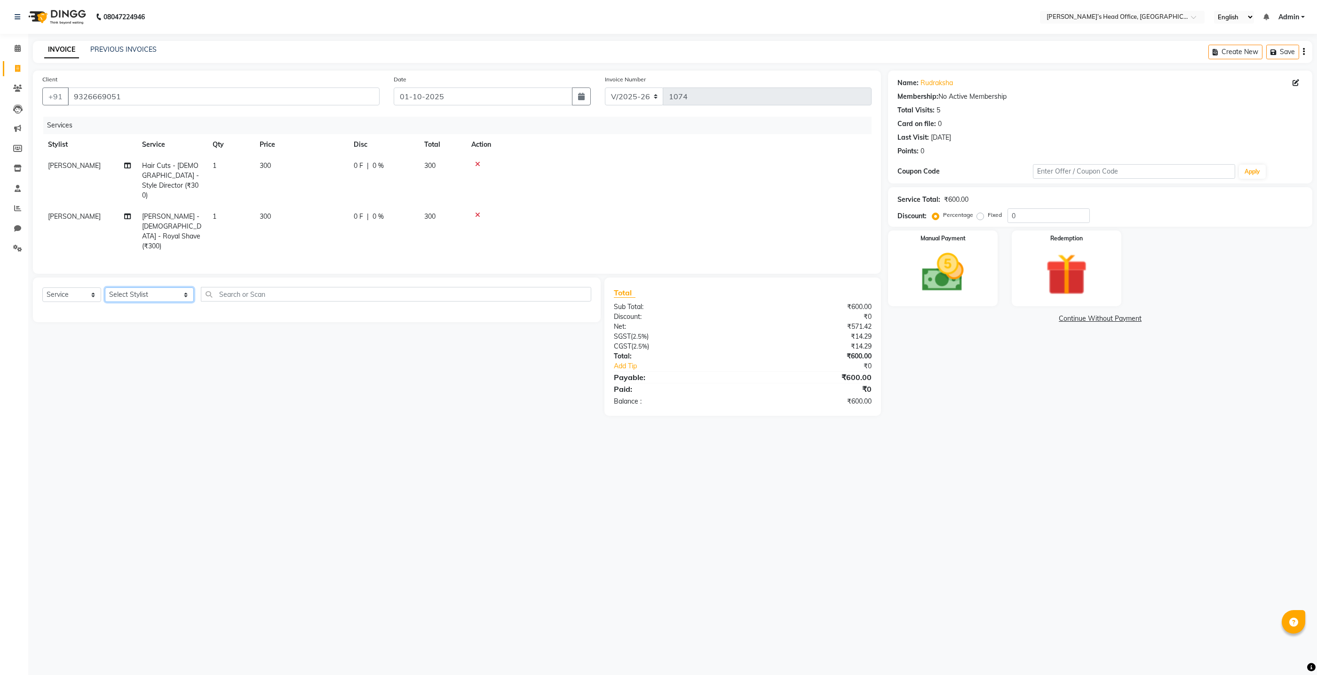
click at [136, 287] on select "Select Stylist ashhwin [PERSON_NAME] [PERSON_NAME] [PERSON_NAME] [PERSON_NAME] …" at bounding box center [149, 294] width 89 height 15
click at [377, 165] on span "0 %" at bounding box center [378, 166] width 11 height 10
select select "68762"
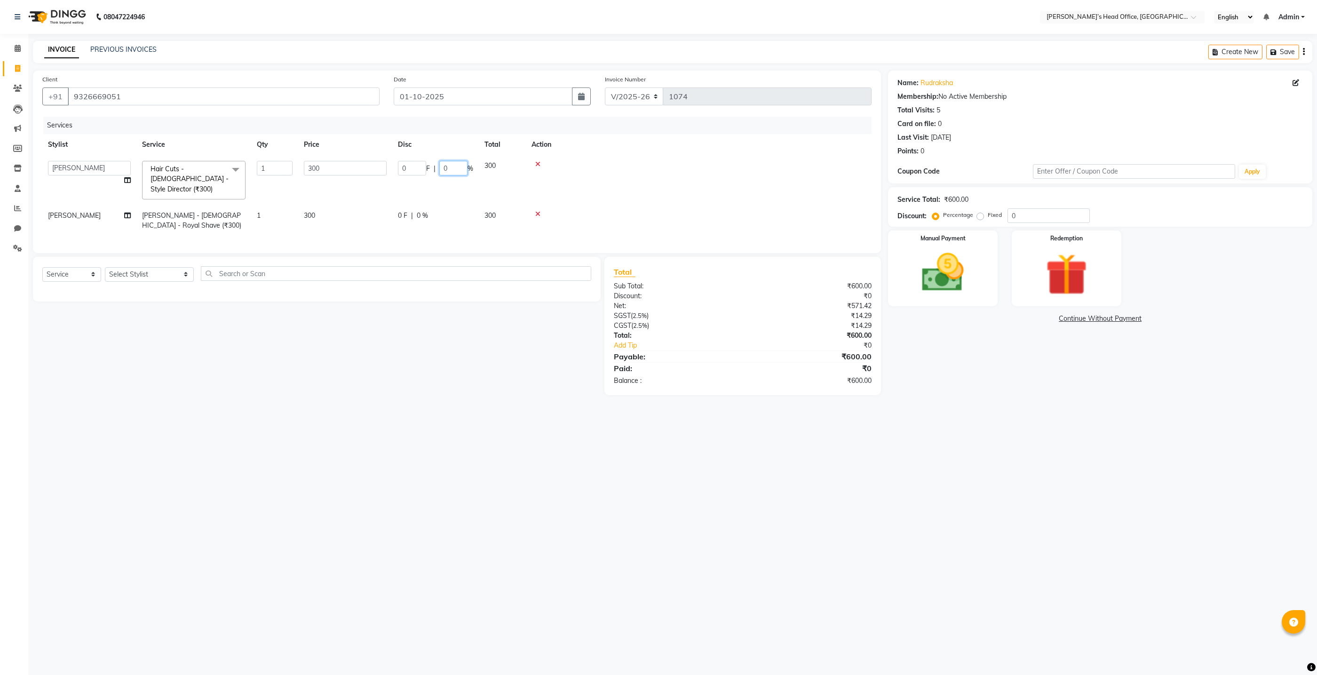
click at [452, 169] on input "0" at bounding box center [453, 168] width 28 height 15
type input "3"
type input "50"
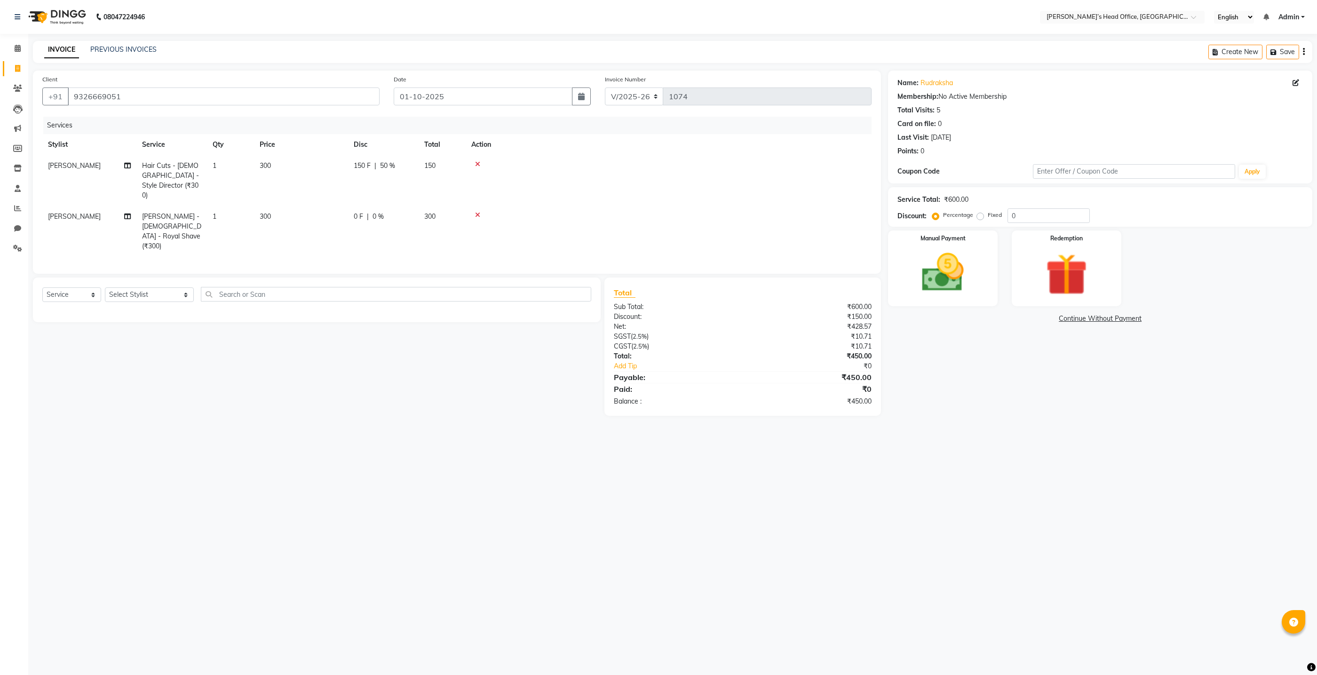
click at [437, 206] on tr "[PERSON_NAME] [PERSON_NAME] - [DEMOGRAPHIC_DATA] - Royal Shave (₹300) 1 300 0 F…" at bounding box center [456, 231] width 829 height 51
click at [378, 212] on span "0 %" at bounding box center [378, 217] width 11 height 10
select select "68762"
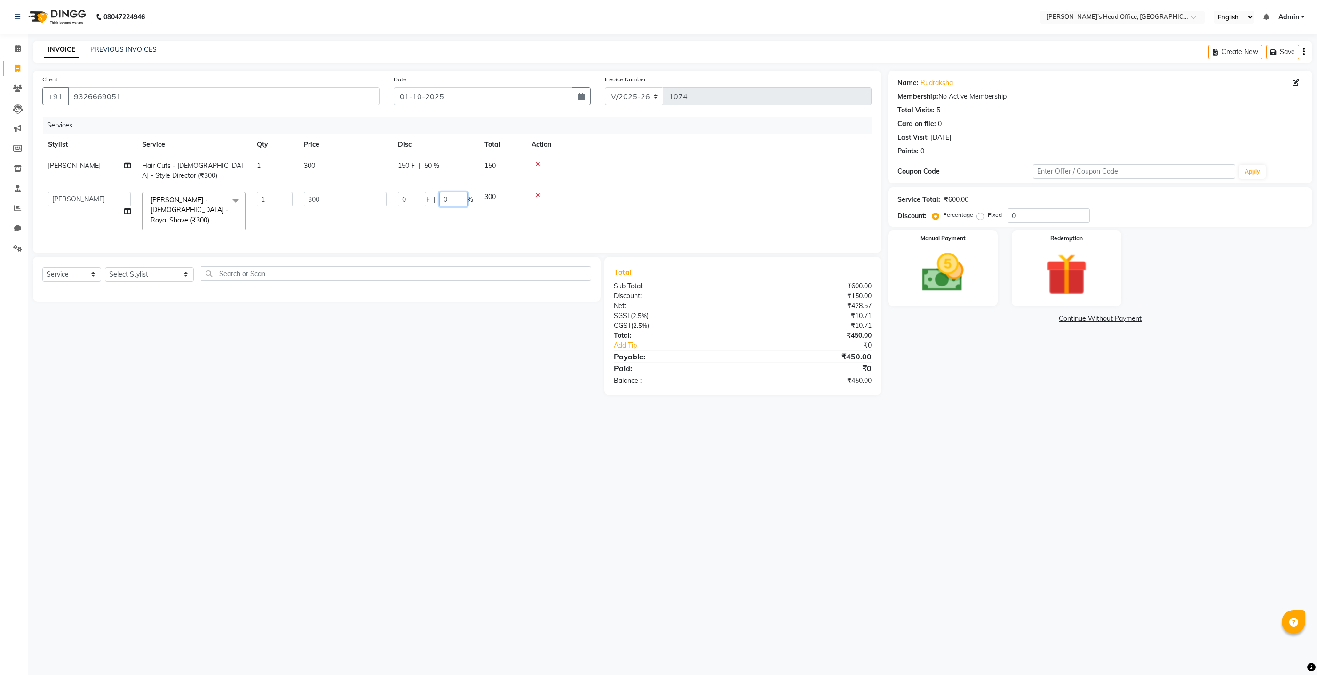
click at [457, 197] on input "0" at bounding box center [453, 199] width 28 height 15
type input "50"
click at [458, 373] on div "Select Service Product Membership Package Voucher Prepaid Gift Card Select Styl…" at bounding box center [313, 326] width 575 height 138
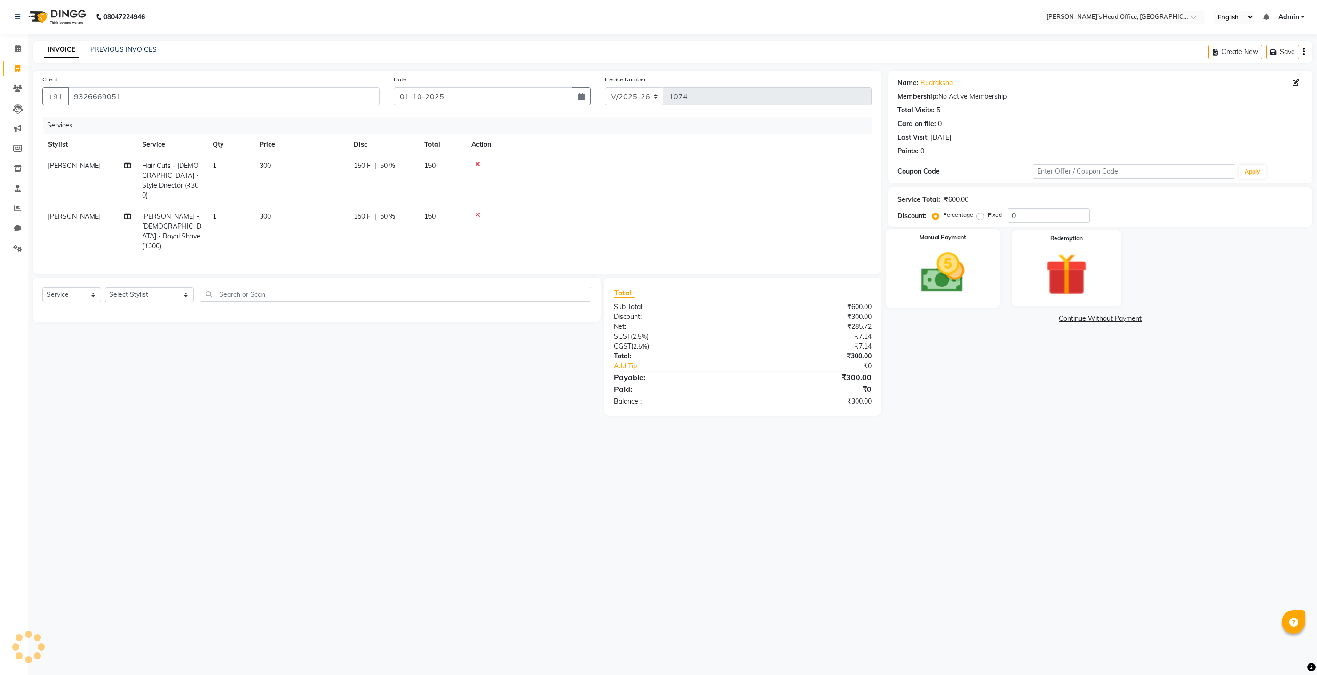
click at [930, 272] on img at bounding box center [943, 272] width 71 height 50
click at [1067, 317] on span "GPay" at bounding box center [1072, 319] width 19 height 11
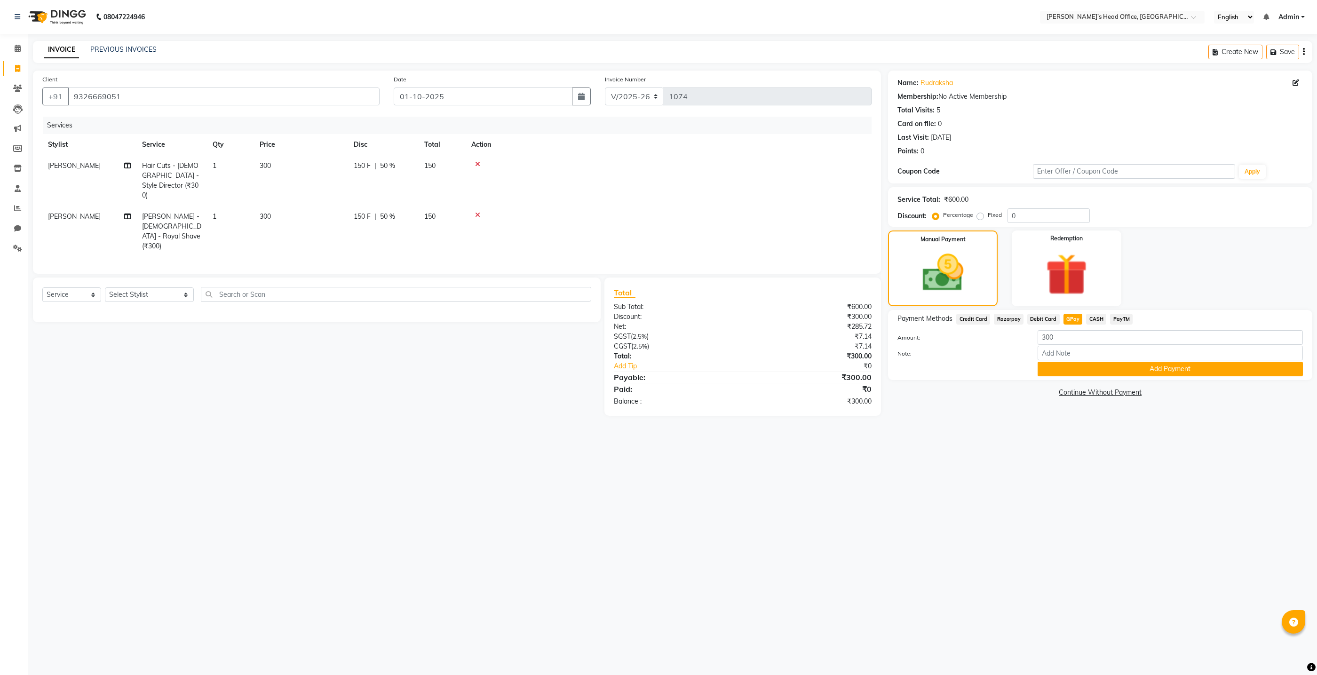
click at [1064, 368] on button "Add Payment" at bounding box center [1170, 369] width 265 height 15
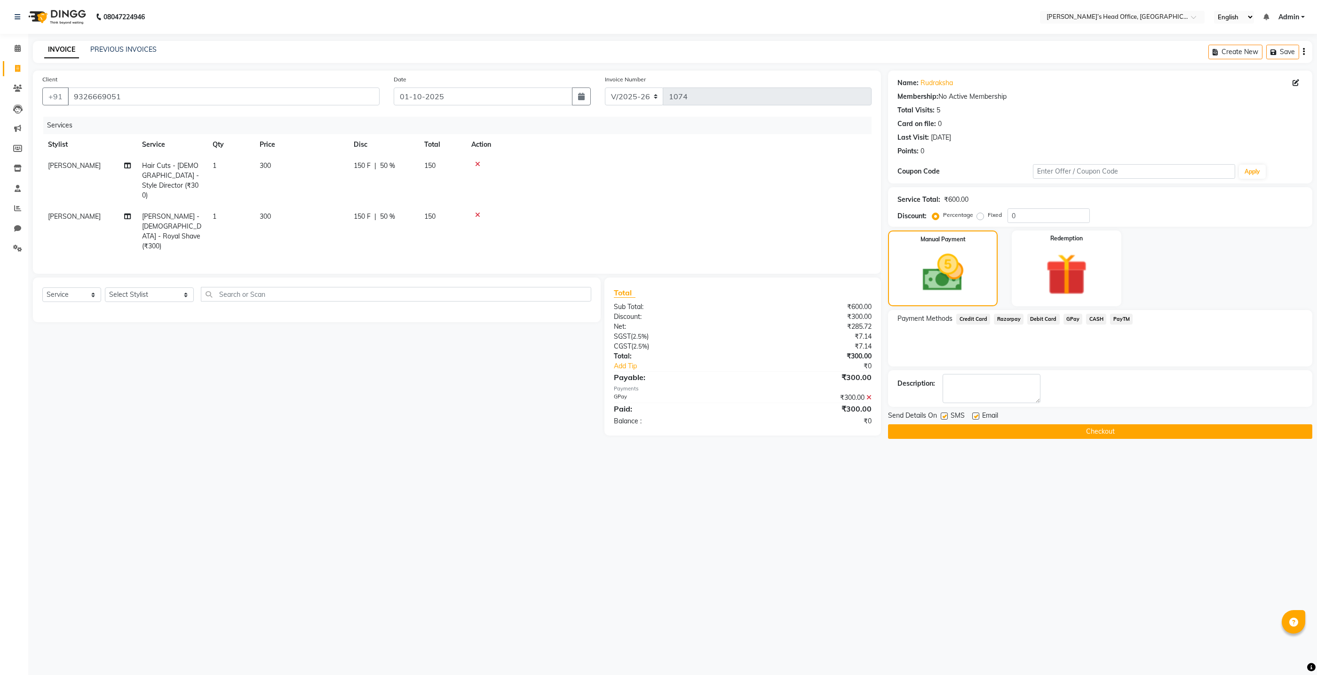
click at [996, 435] on button "Checkout" at bounding box center [1100, 431] width 424 height 15
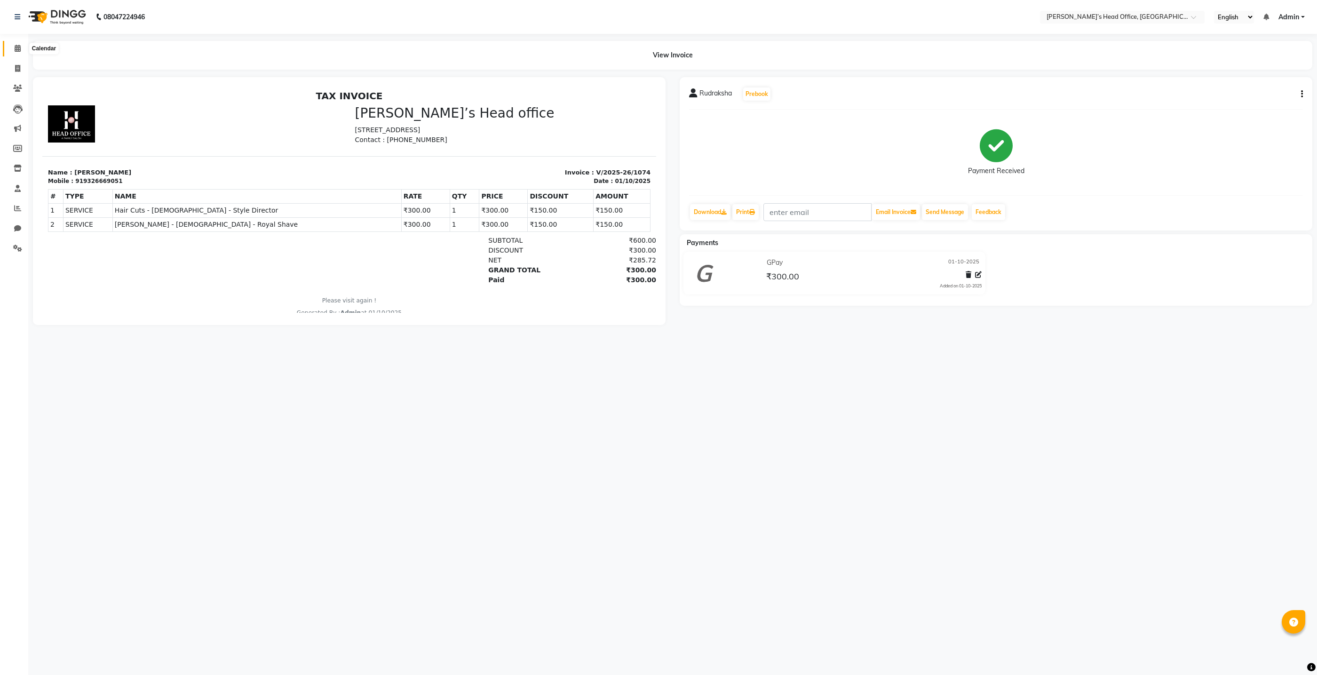
click at [19, 50] on icon at bounding box center [18, 48] width 6 height 7
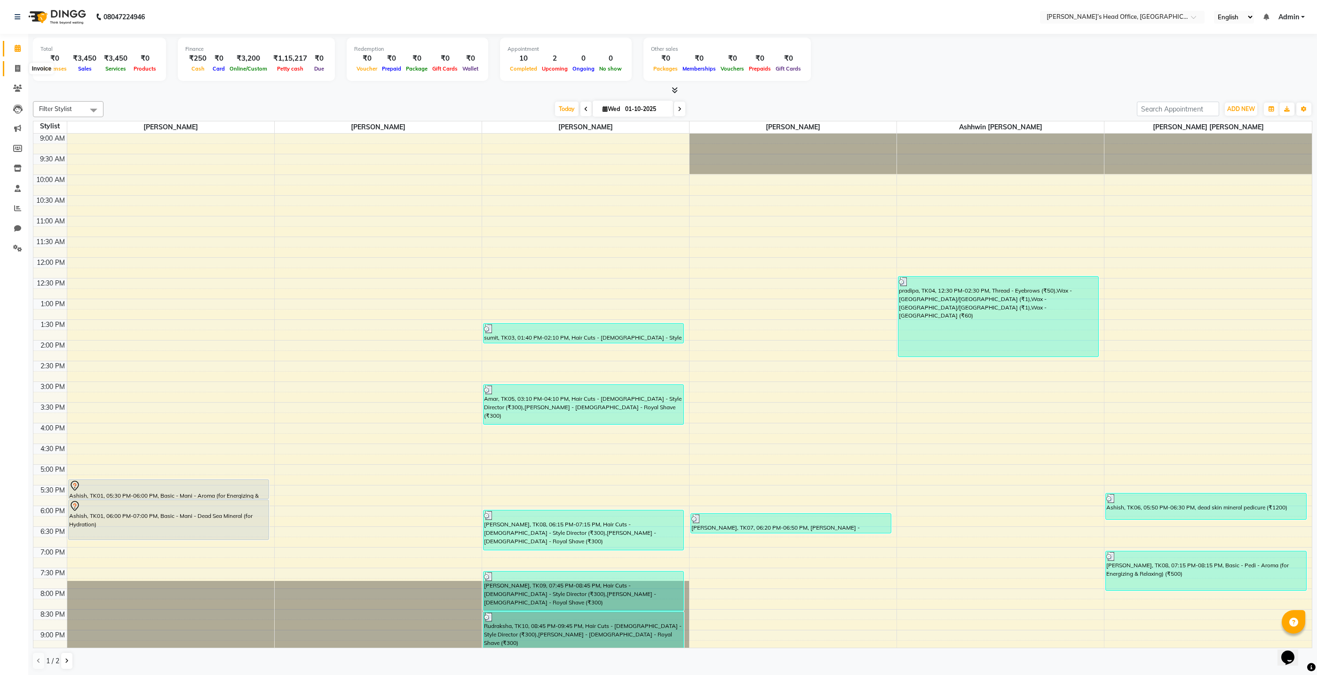
click at [19, 69] on icon at bounding box center [17, 68] width 5 height 7
select select "7682"
select select "service"
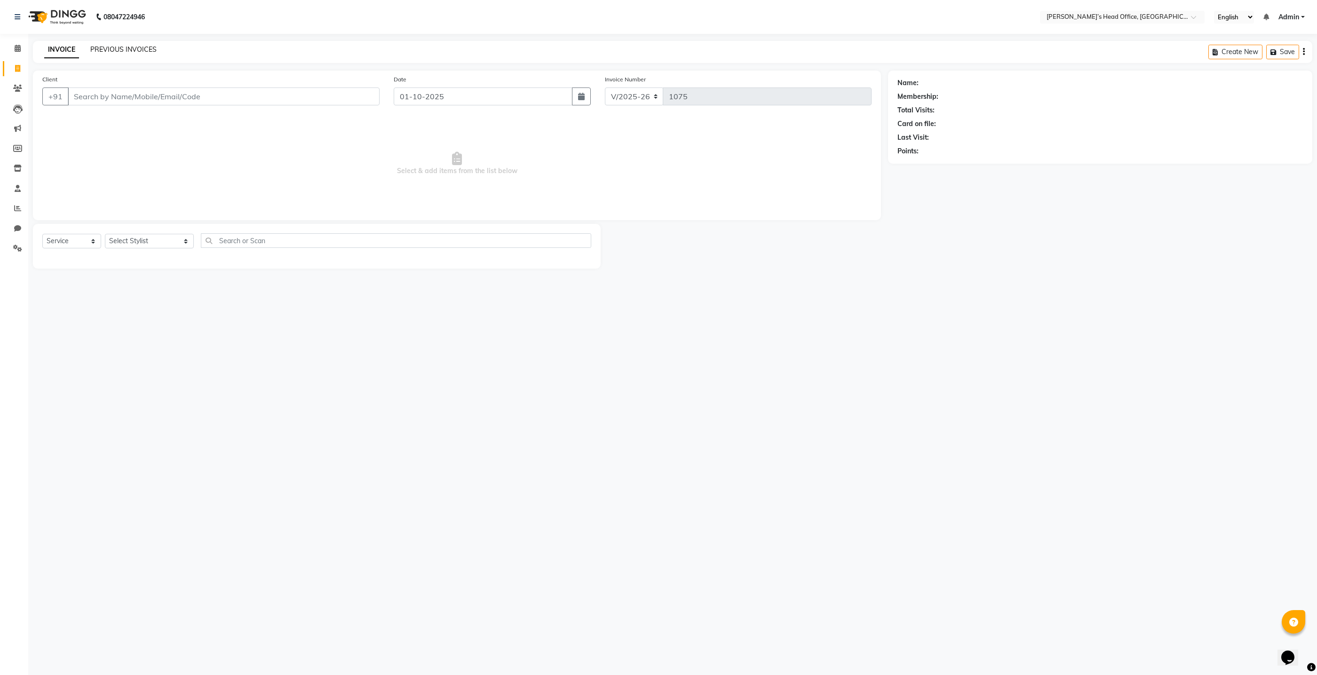
click at [99, 51] on link "PREVIOUS INVOICES" at bounding box center [123, 49] width 66 height 8
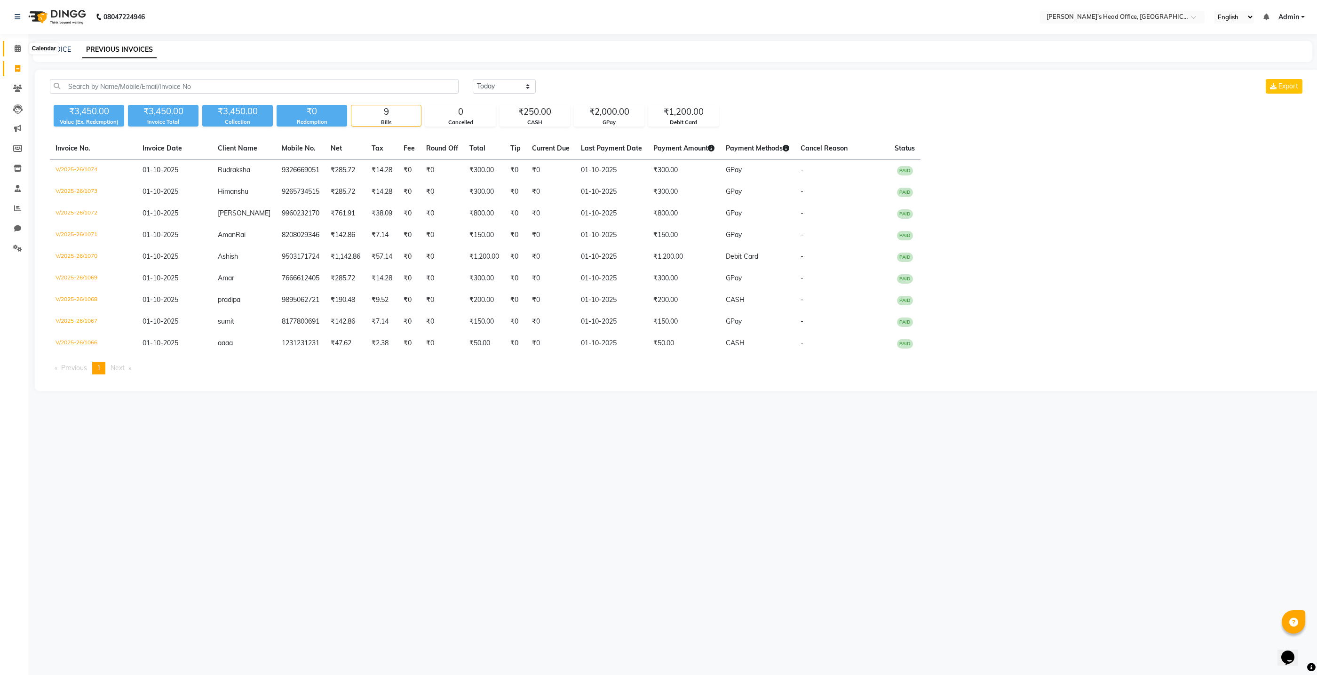
click at [16, 50] on icon at bounding box center [18, 48] width 6 height 7
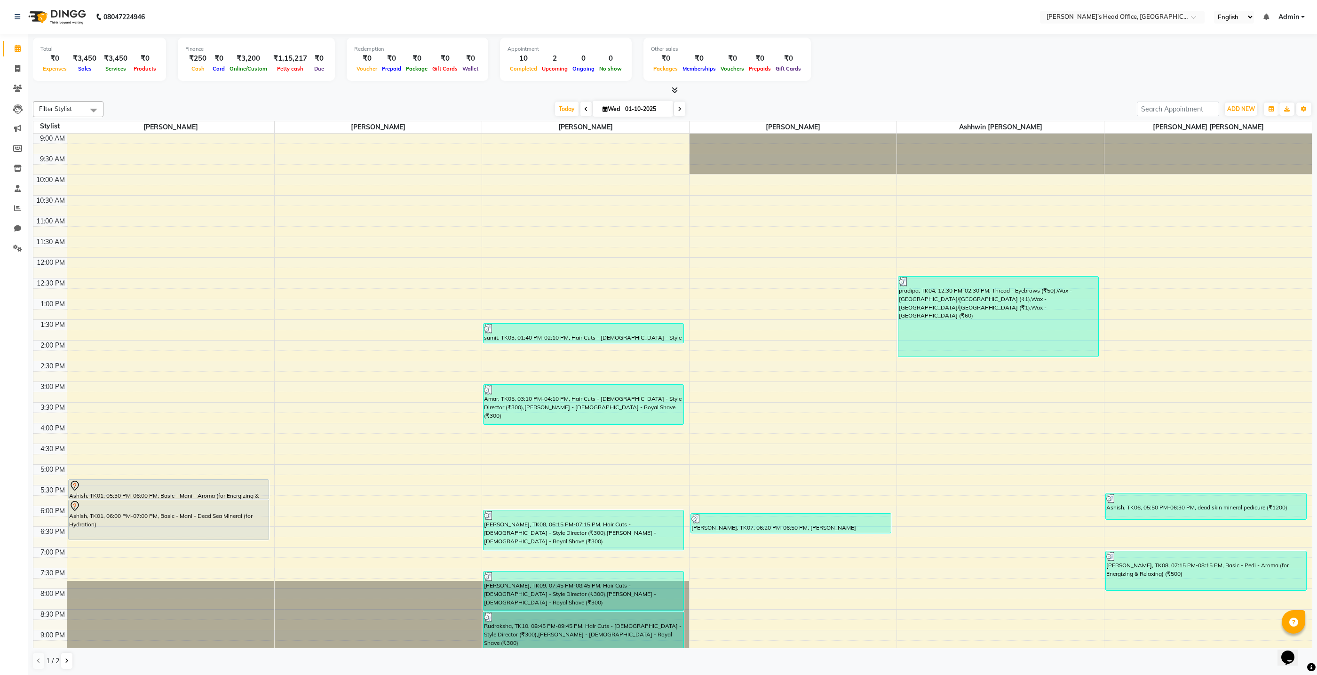
click at [330, 107] on div "Today Wed 01-10-2025" at bounding box center [620, 109] width 1024 height 14
click at [273, 106] on div "Today Wed 01-10-2025" at bounding box center [620, 109] width 1024 height 14
